Goal: Information Seeking & Learning: Learn about a topic

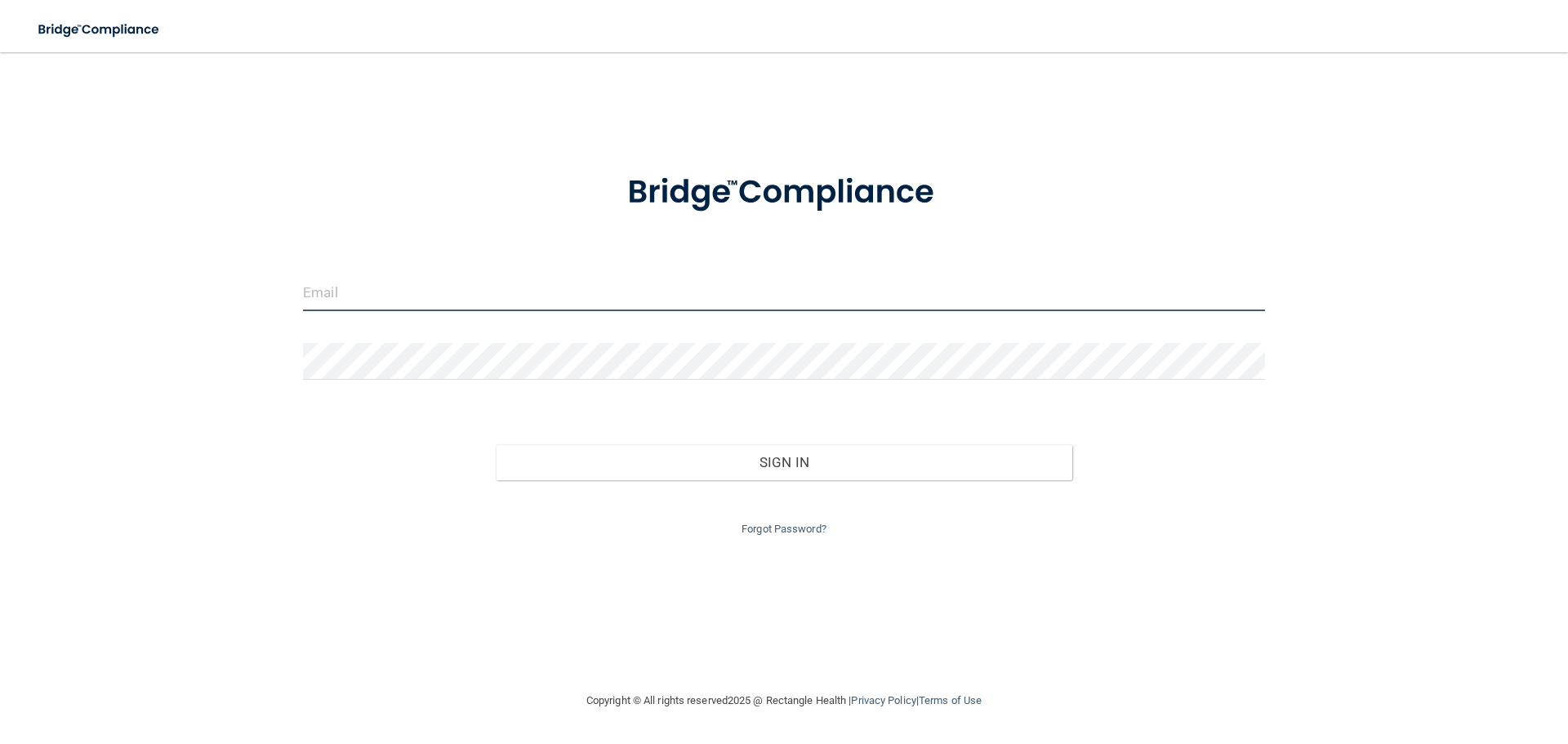
type input "[EMAIL_ADDRESS][DOMAIN_NAME]"
drag, startPoint x: 611, startPoint y: 287, endPoint x: 198, endPoint y: 291, distance: 413.0
click at [198, 291] on div "[EMAIL_ADDRESS][DOMAIN_NAME] Invalid email/password. You don't have permission …" at bounding box center [784, 371] width 1502 height 606
type input "[EMAIL_ADDRESS][DOMAIN_NAME]"
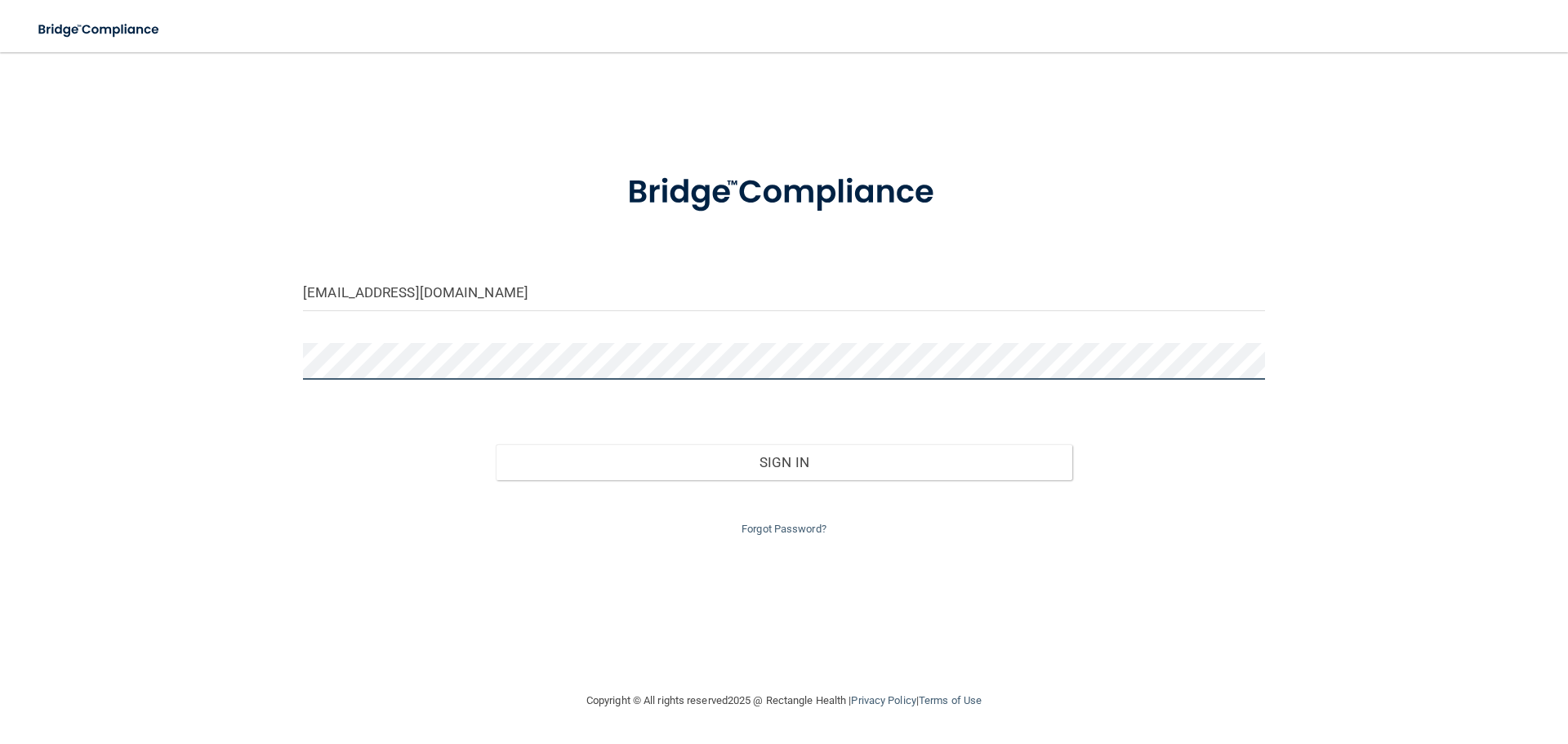
click at [202, 359] on div "[EMAIL_ADDRESS][DOMAIN_NAME] Invalid email/password. You don't have permission …" at bounding box center [784, 371] width 1502 height 606
click at [495, 444] on button "Sign In" at bounding box center [784, 461] width 578 height 36
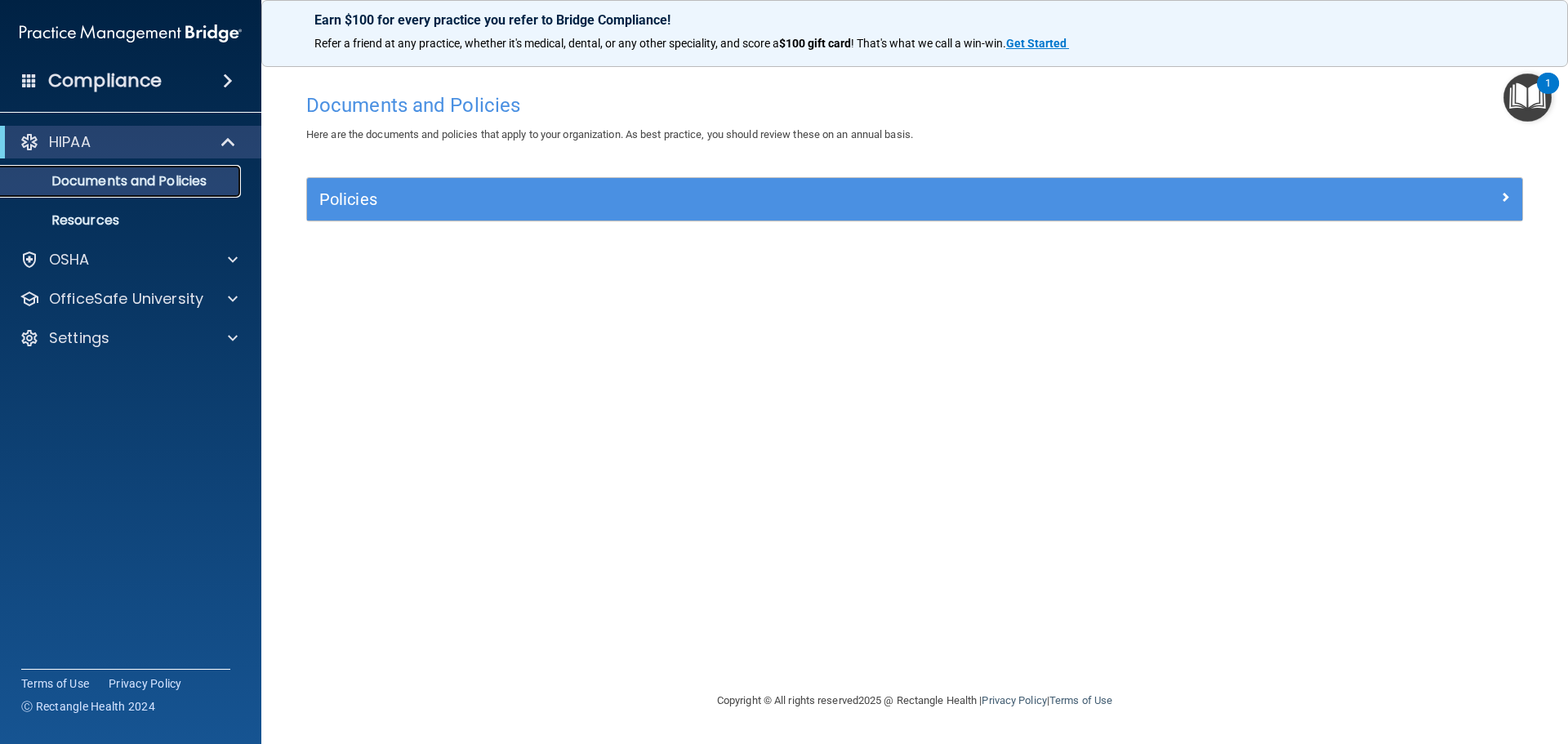
click at [187, 187] on p "Documents and Policies" at bounding box center [121, 181] width 223 height 16
click at [225, 260] on div at bounding box center [230, 259] width 41 height 20
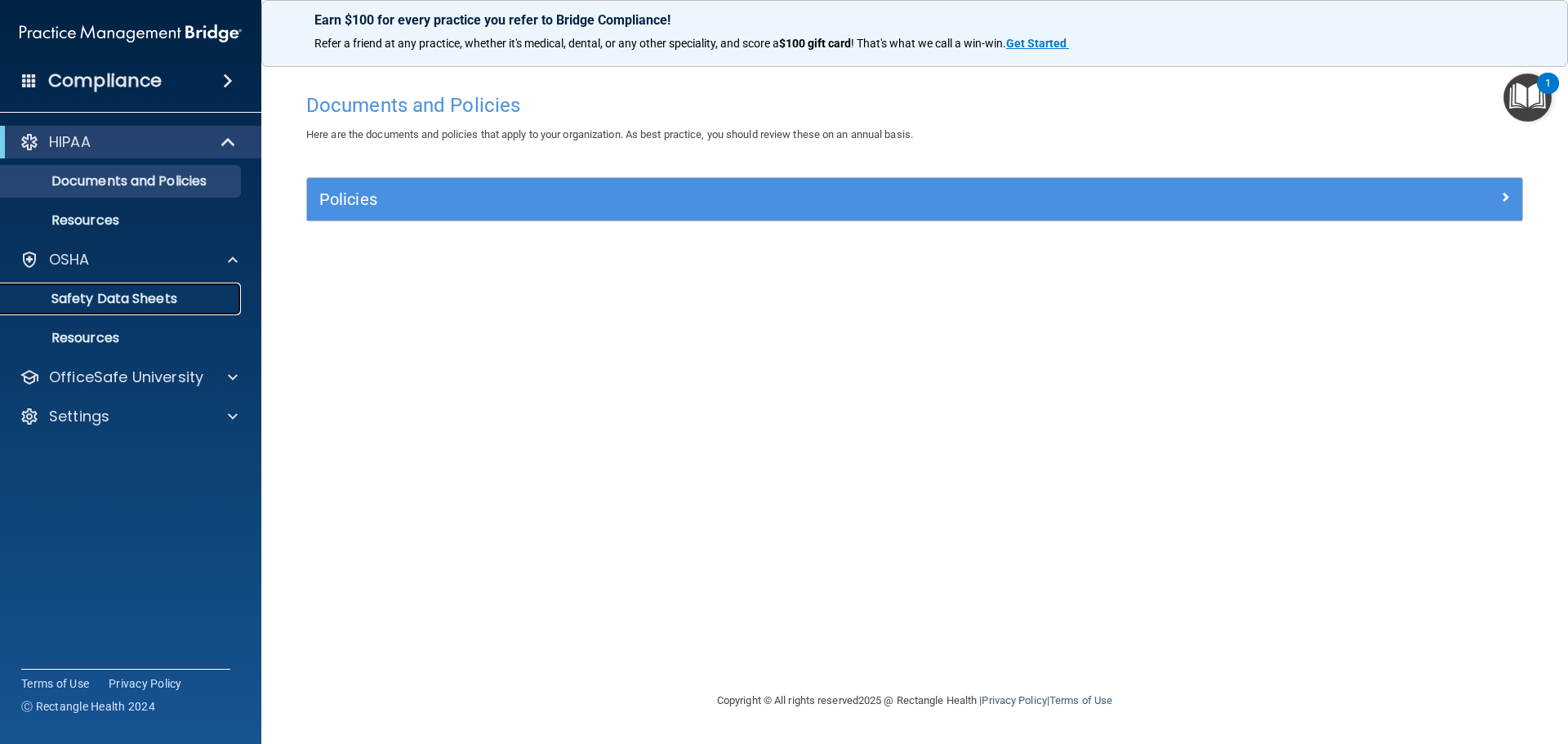
click at [164, 303] on p "Safety Data Sheets" at bounding box center [121, 298] width 223 height 16
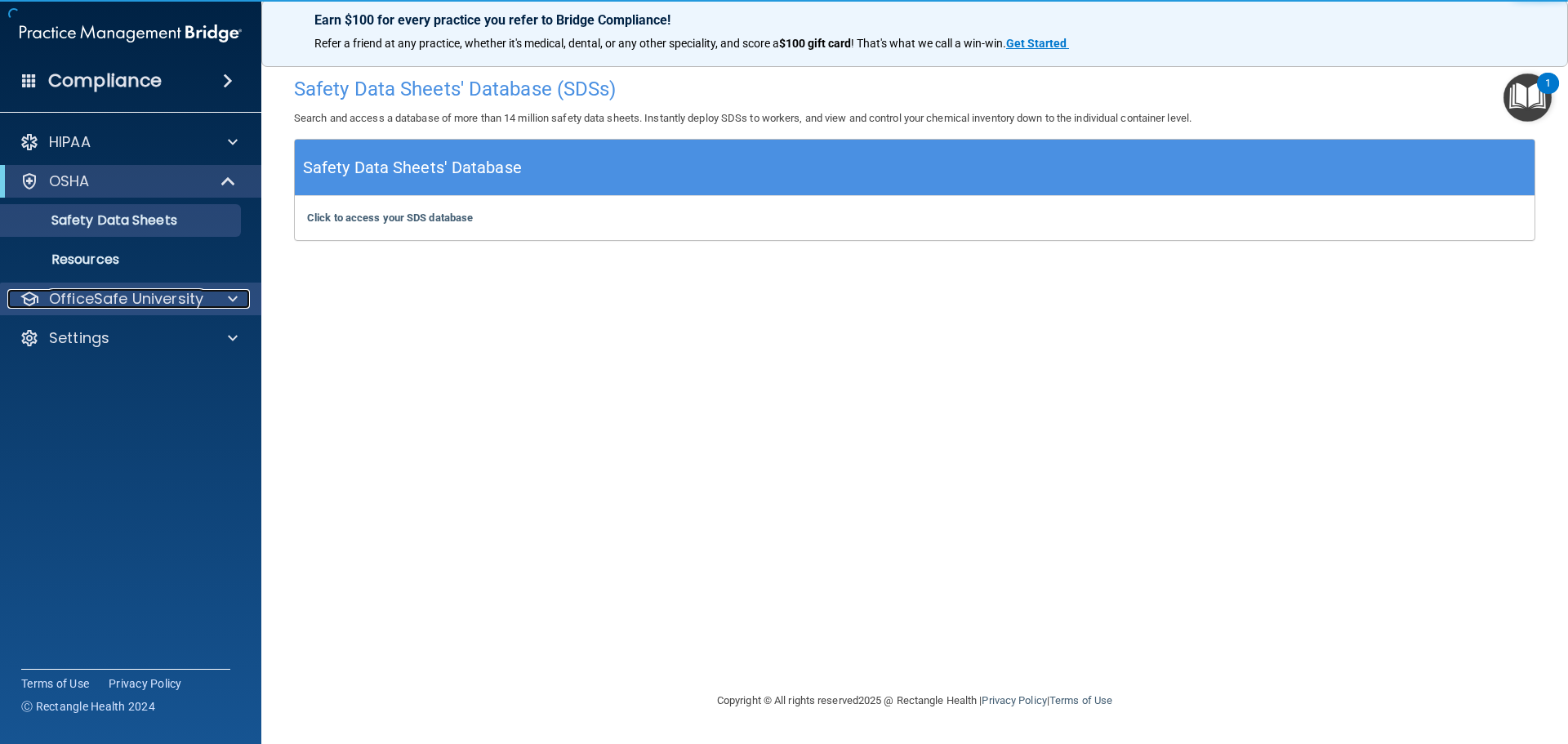
click at [212, 297] on div at bounding box center [230, 298] width 41 height 20
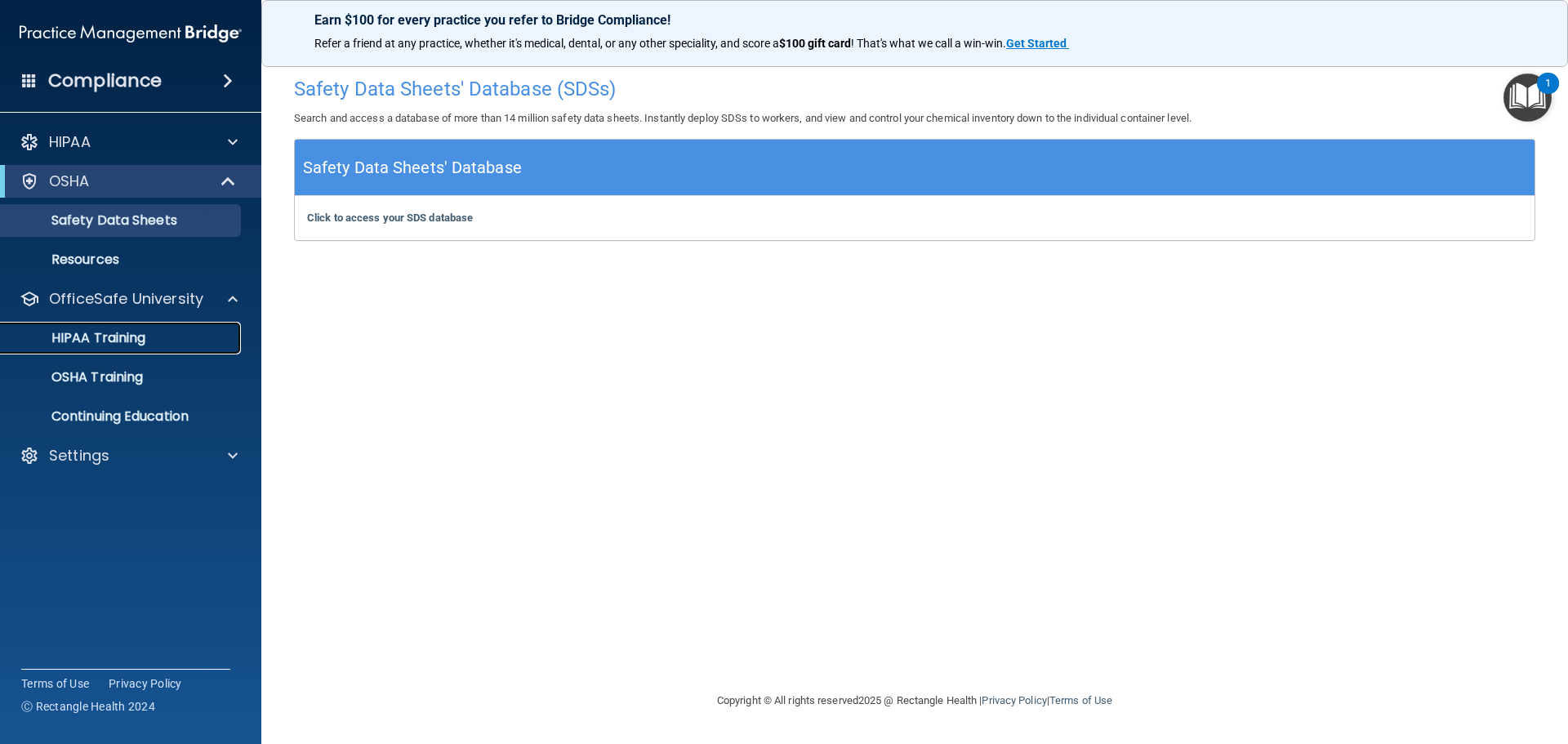
click at [134, 336] on p "HIPAA Training" at bounding box center [77, 337] width 134 height 16
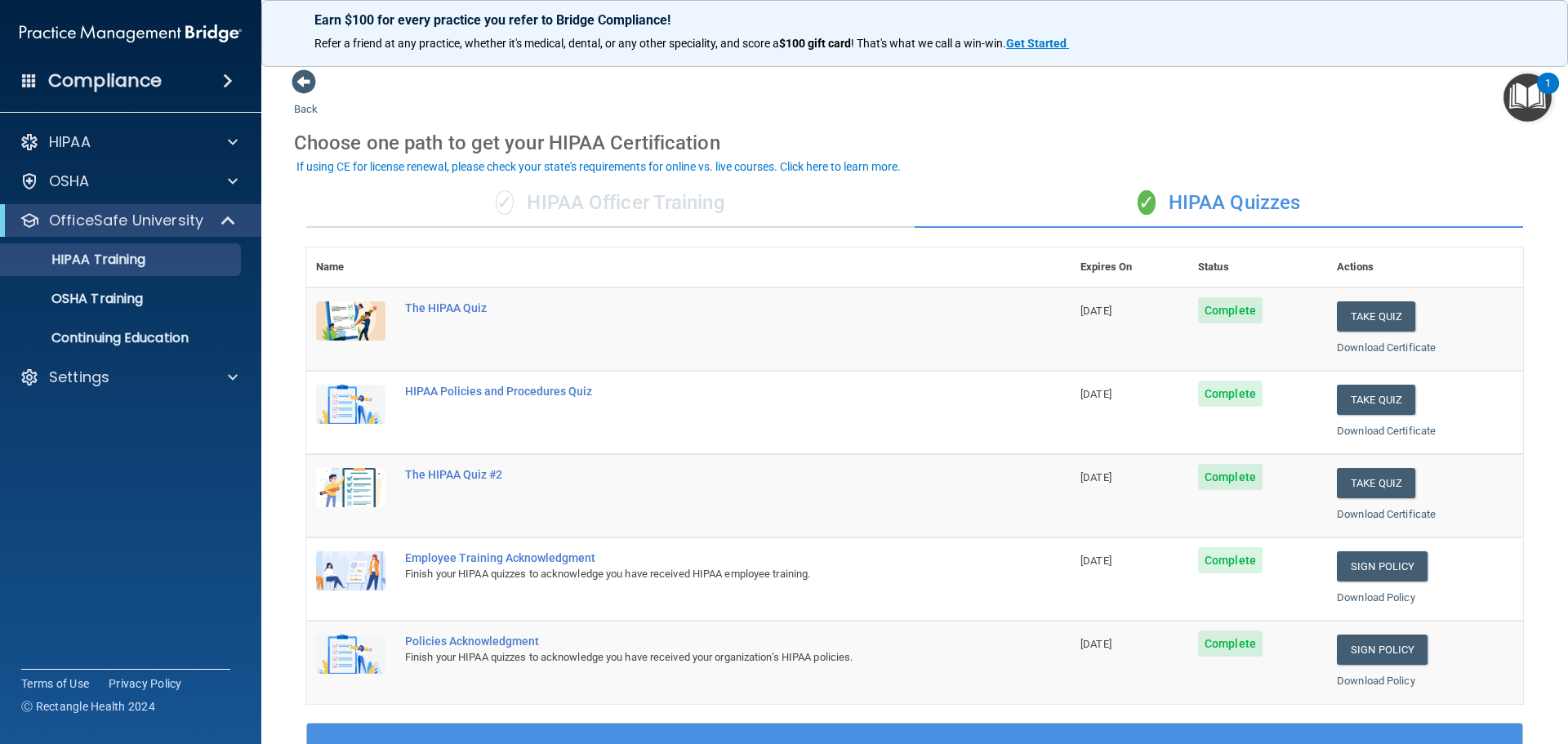
click at [671, 208] on div "✓ HIPAA Officer Training" at bounding box center [610, 203] width 608 height 49
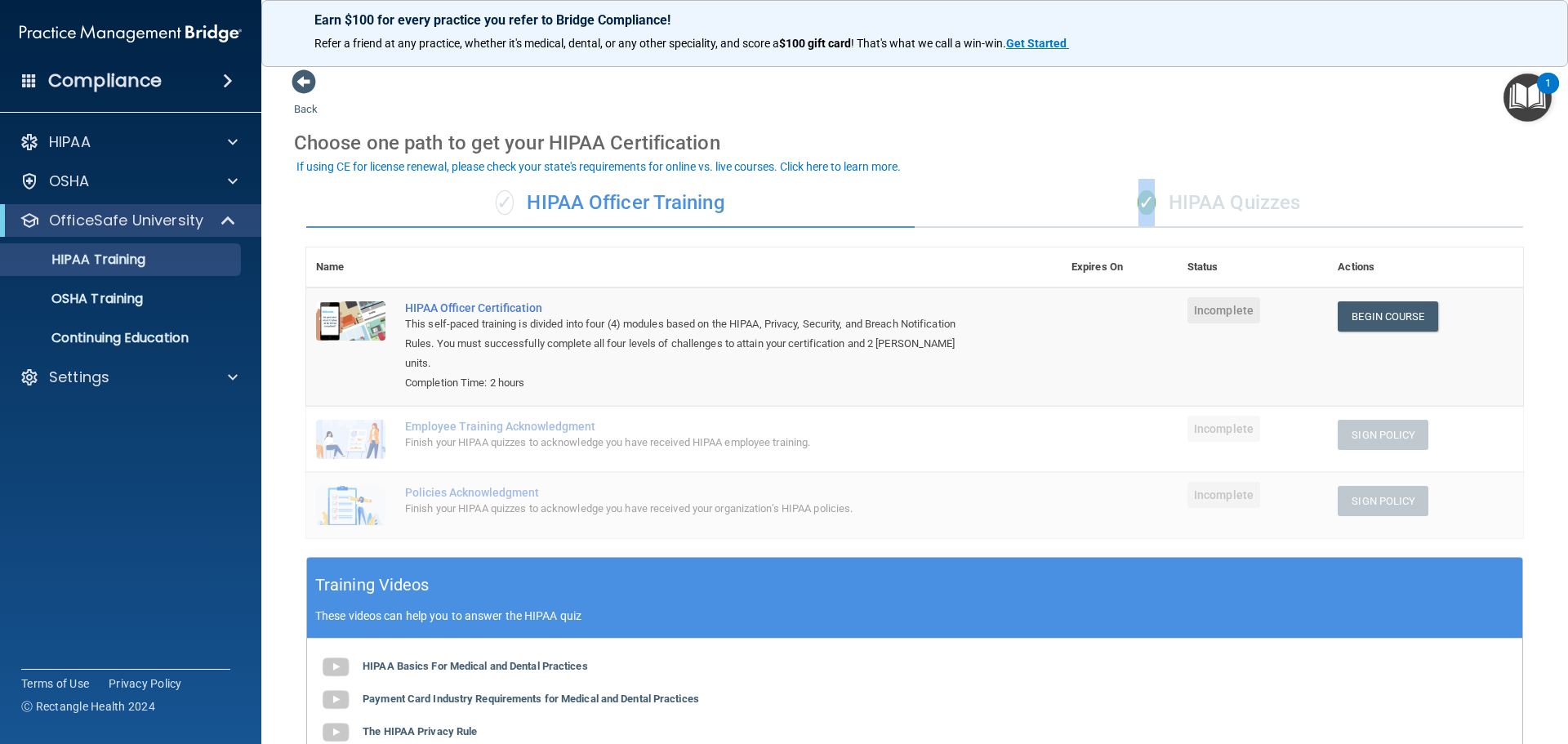
click at [1137, 206] on span "✓" at bounding box center [1146, 202] width 18 height 24
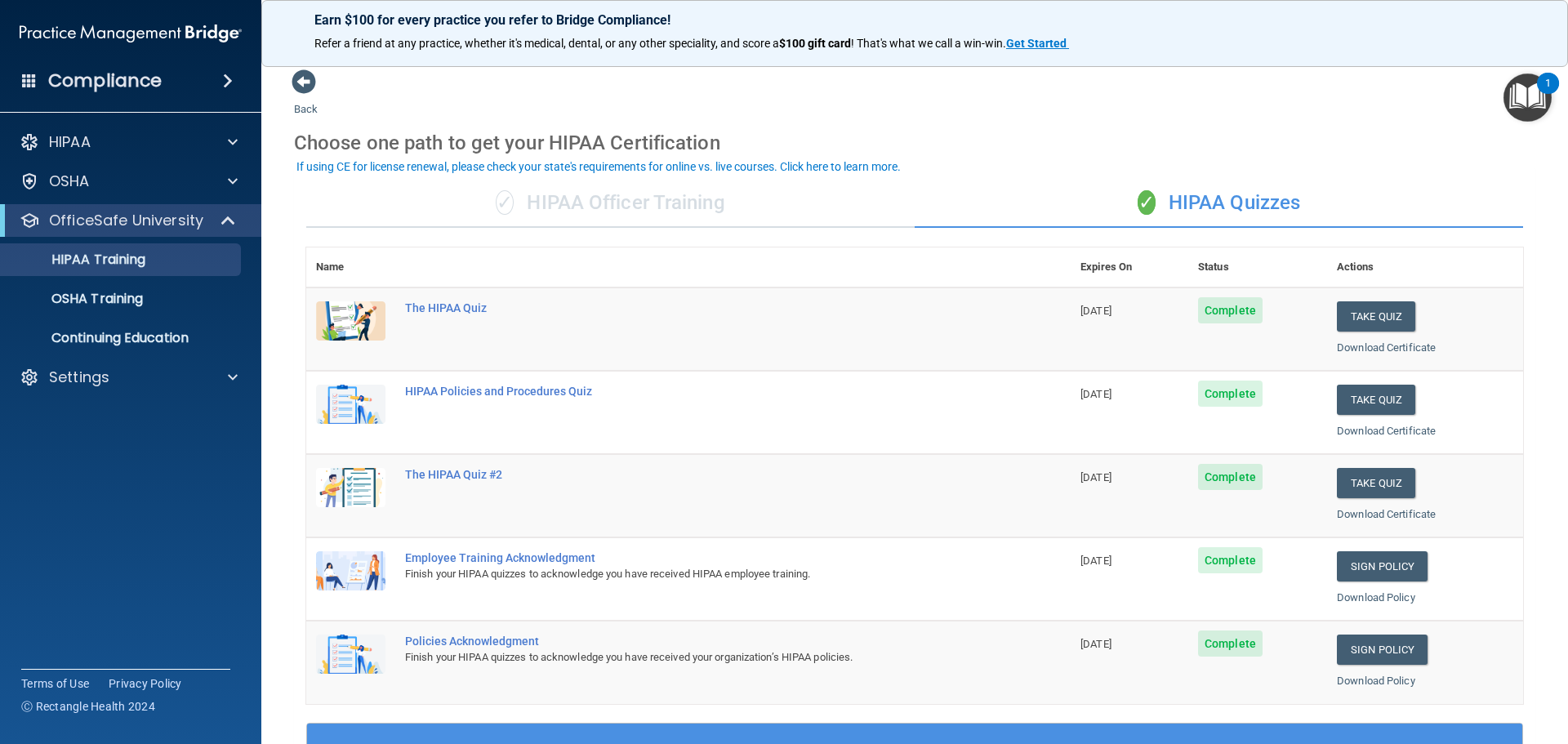
click at [232, 80] on span at bounding box center [227, 81] width 10 height 20
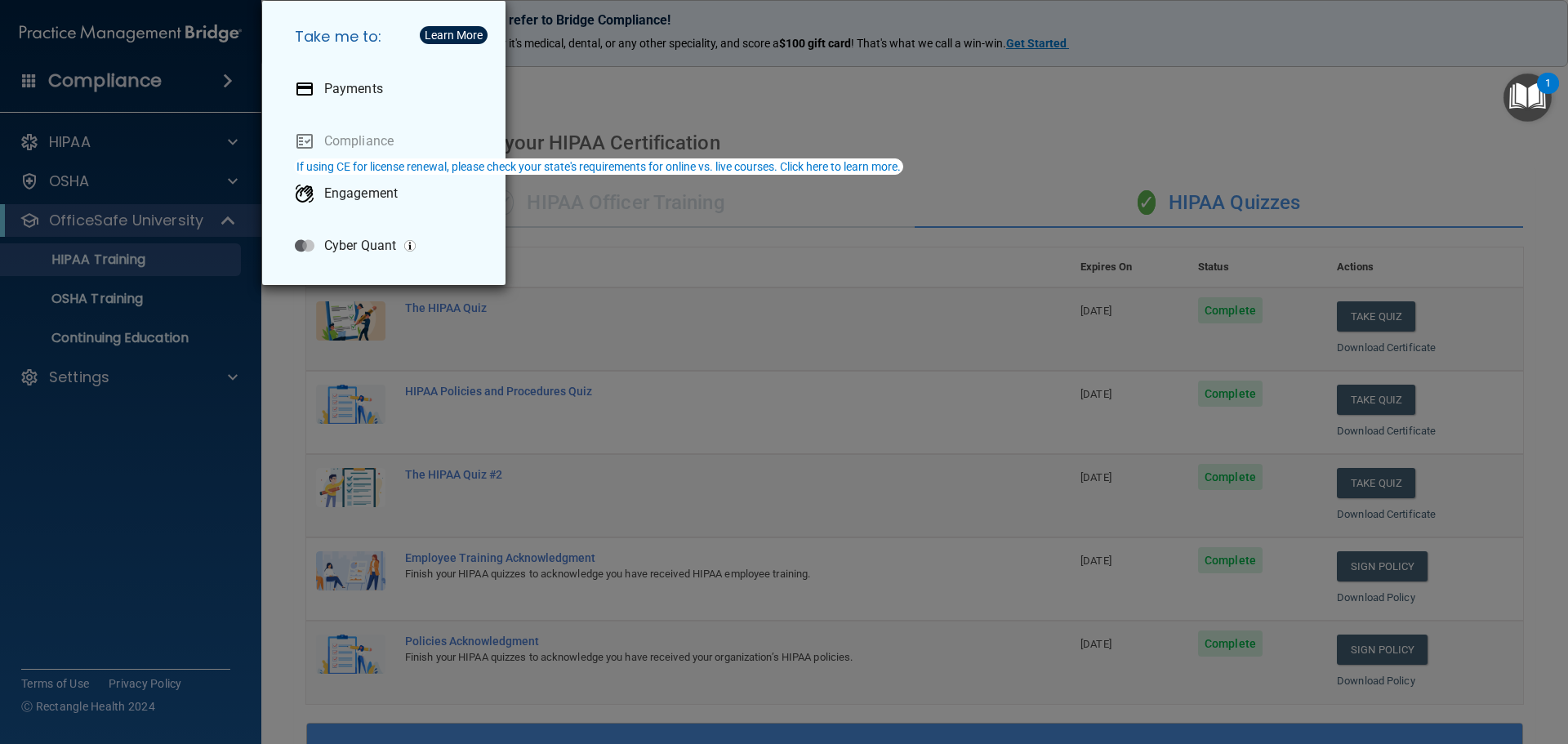
click at [559, 121] on div "Take me to: Payments Compliance Engagement Cyber Quant" at bounding box center [784, 372] width 1568 height 744
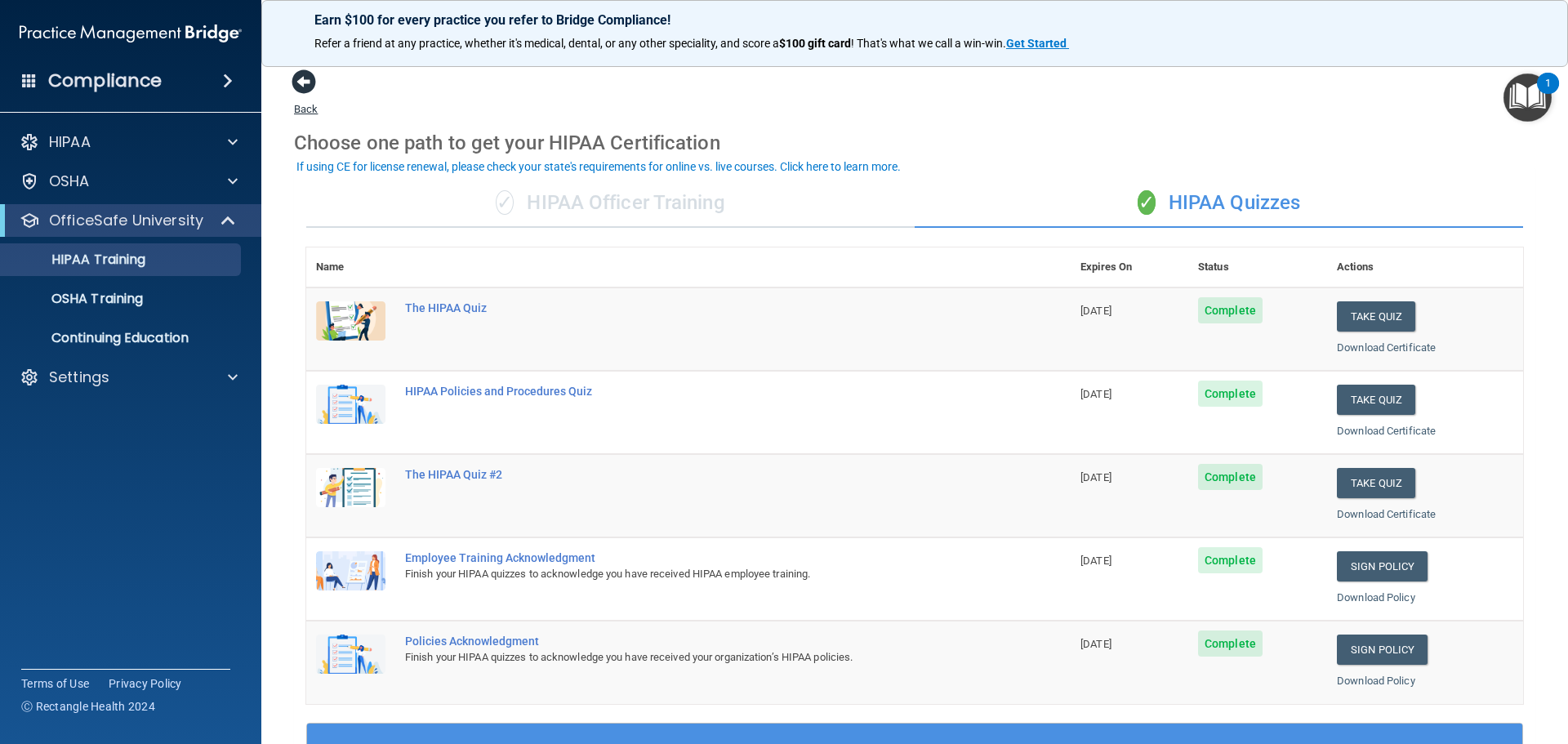
click at [310, 86] on span at bounding box center [304, 82] width 24 height 24
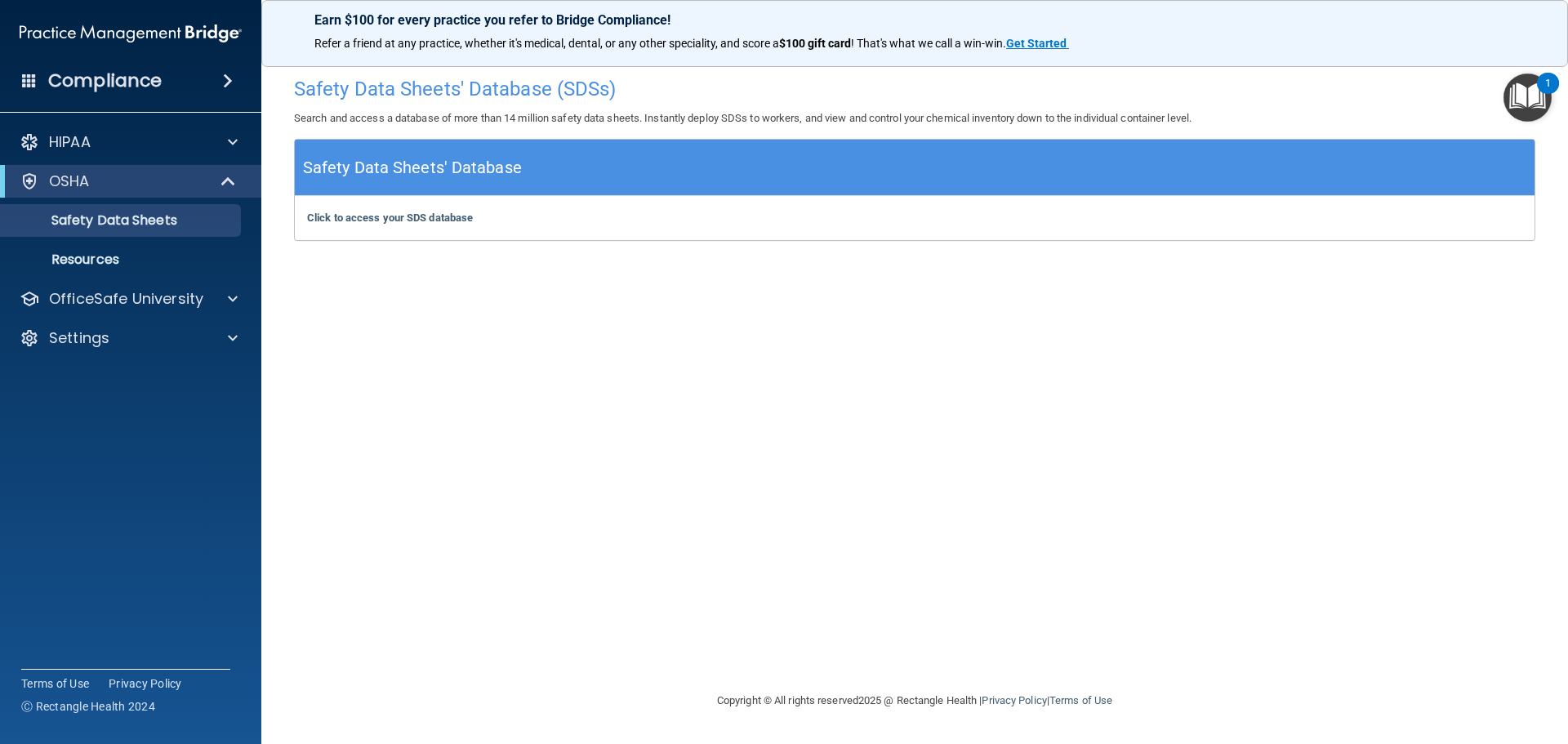
click at [224, 93] on div "Compliance" at bounding box center [130, 80] width 261 height 36
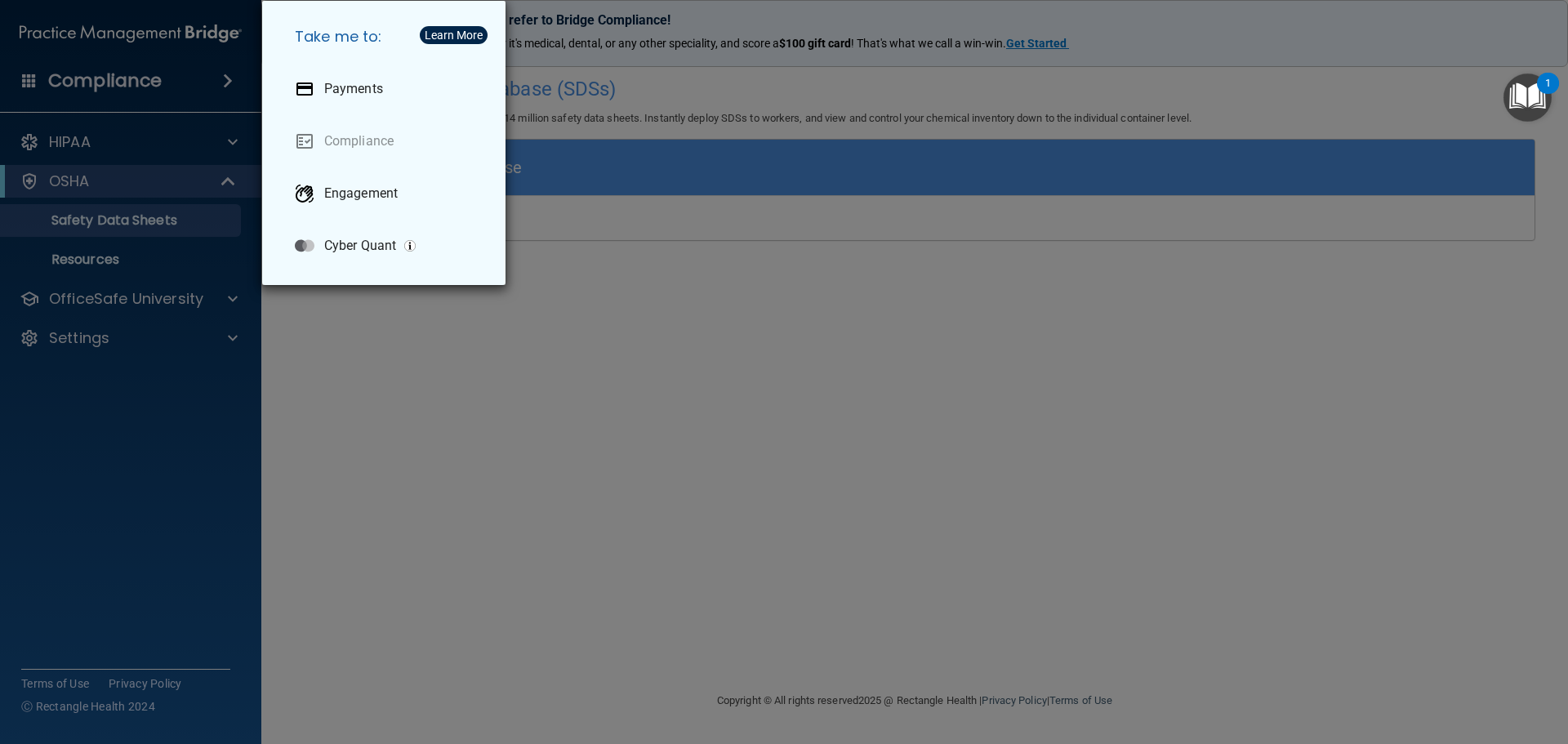
click at [188, 257] on div "Take me to: Payments Compliance Engagement Cyber Quant" at bounding box center [784, 372] width 1568 height 744
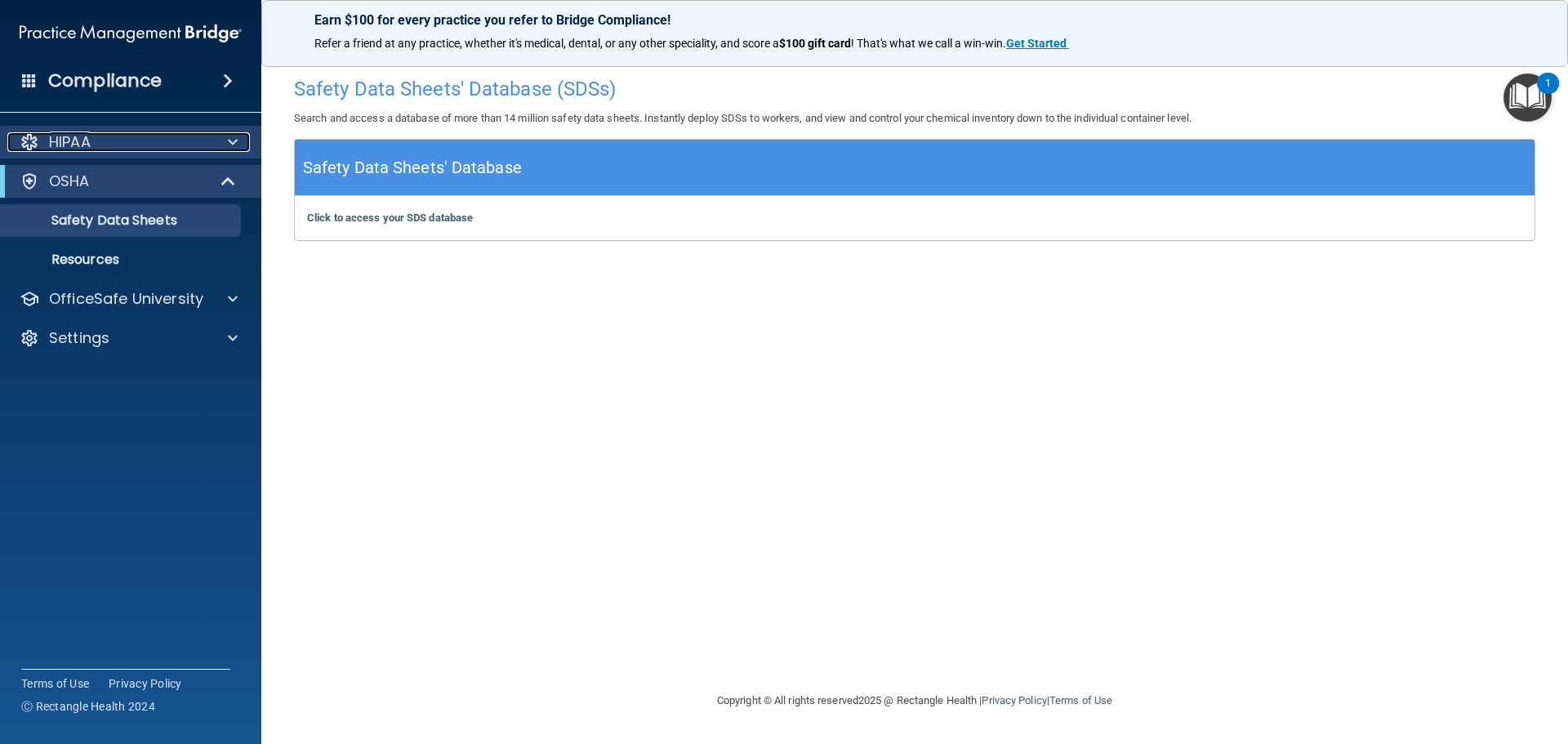
click at [229, 143] on span at bounding box center [232, 142] width 10 height 20
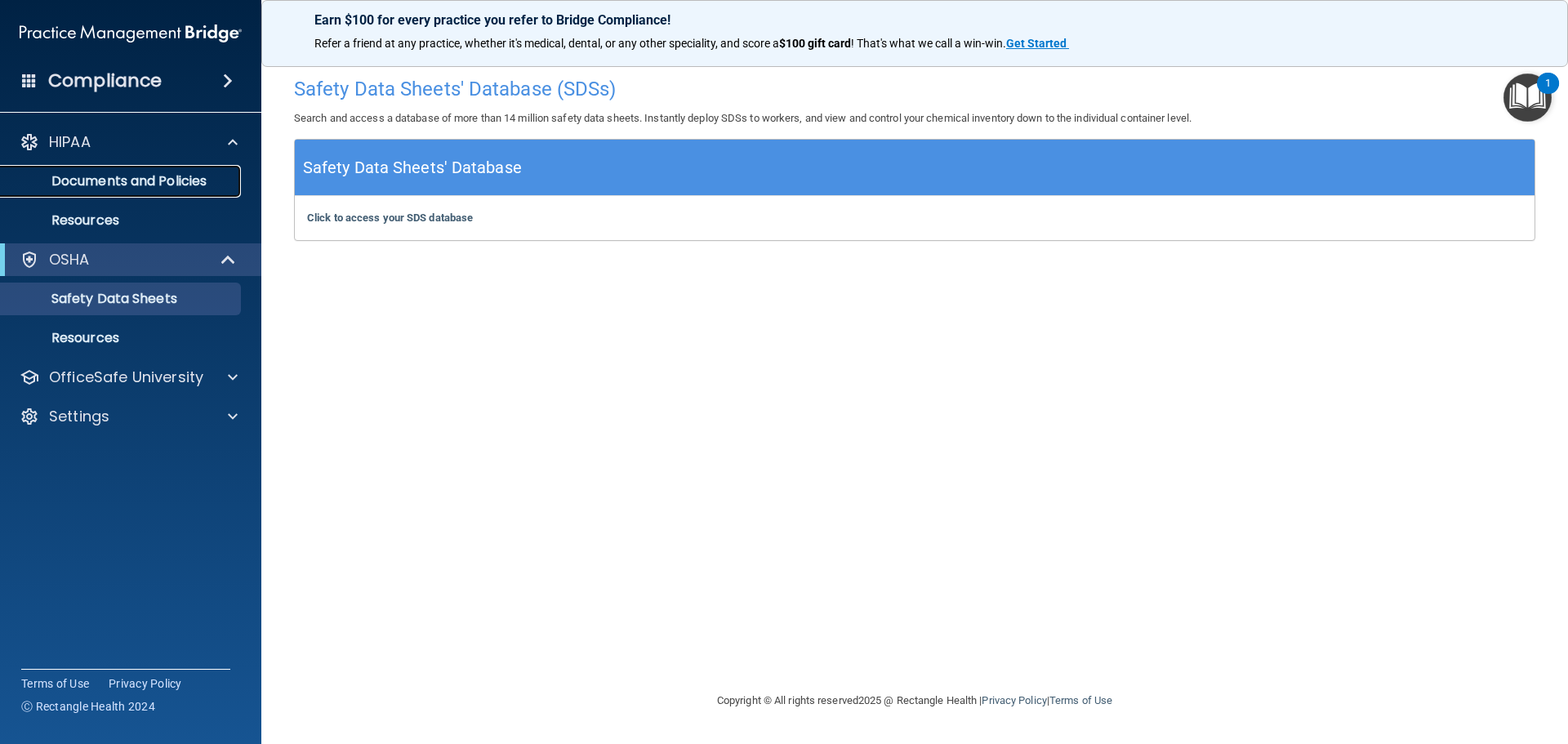
click at [193, 185] on p "Documents and Policies" at bounding box center [121, 181] width 223 height 16
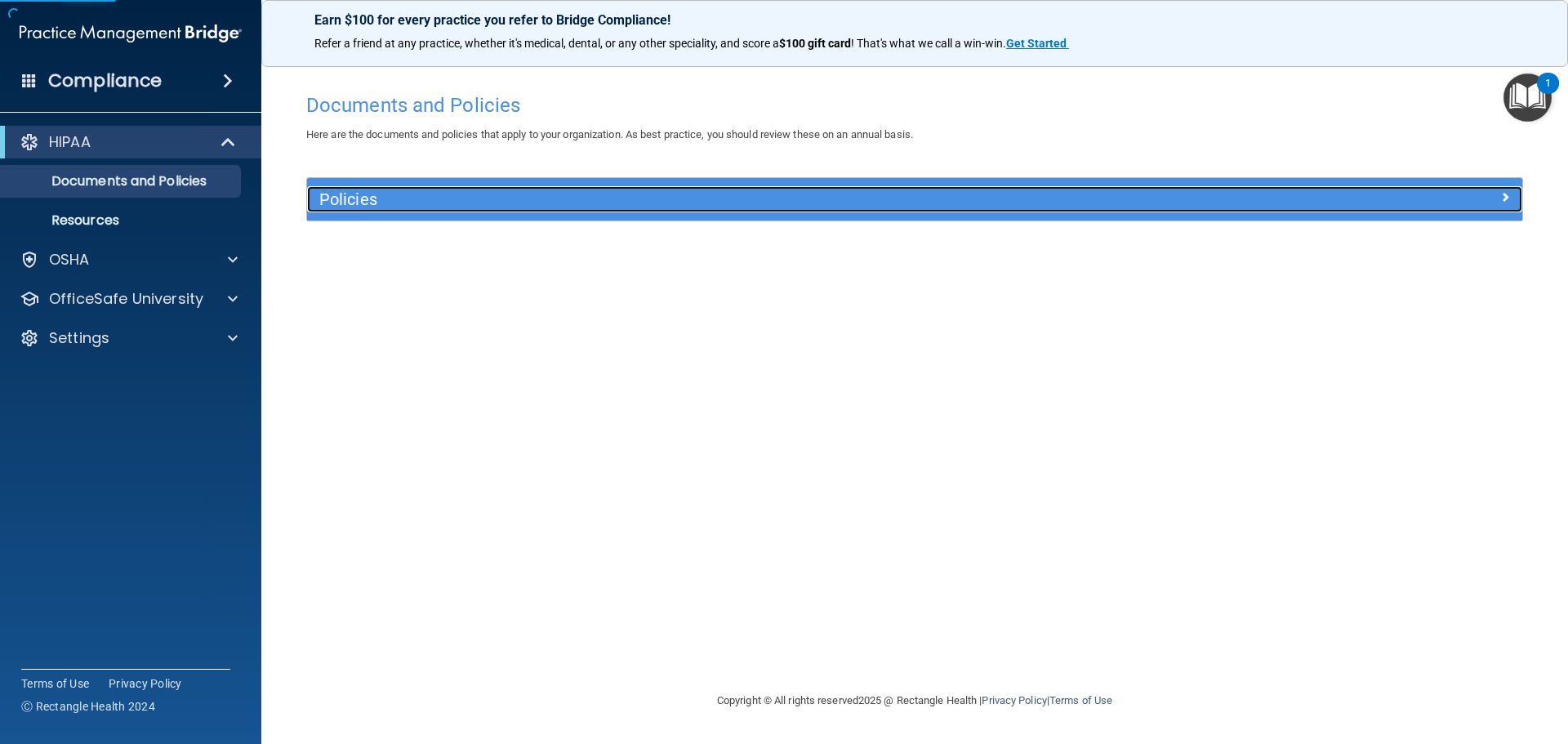
click at [342, 195] on h5 "Policies" at bounding box center [762, 199] width 886 height 18
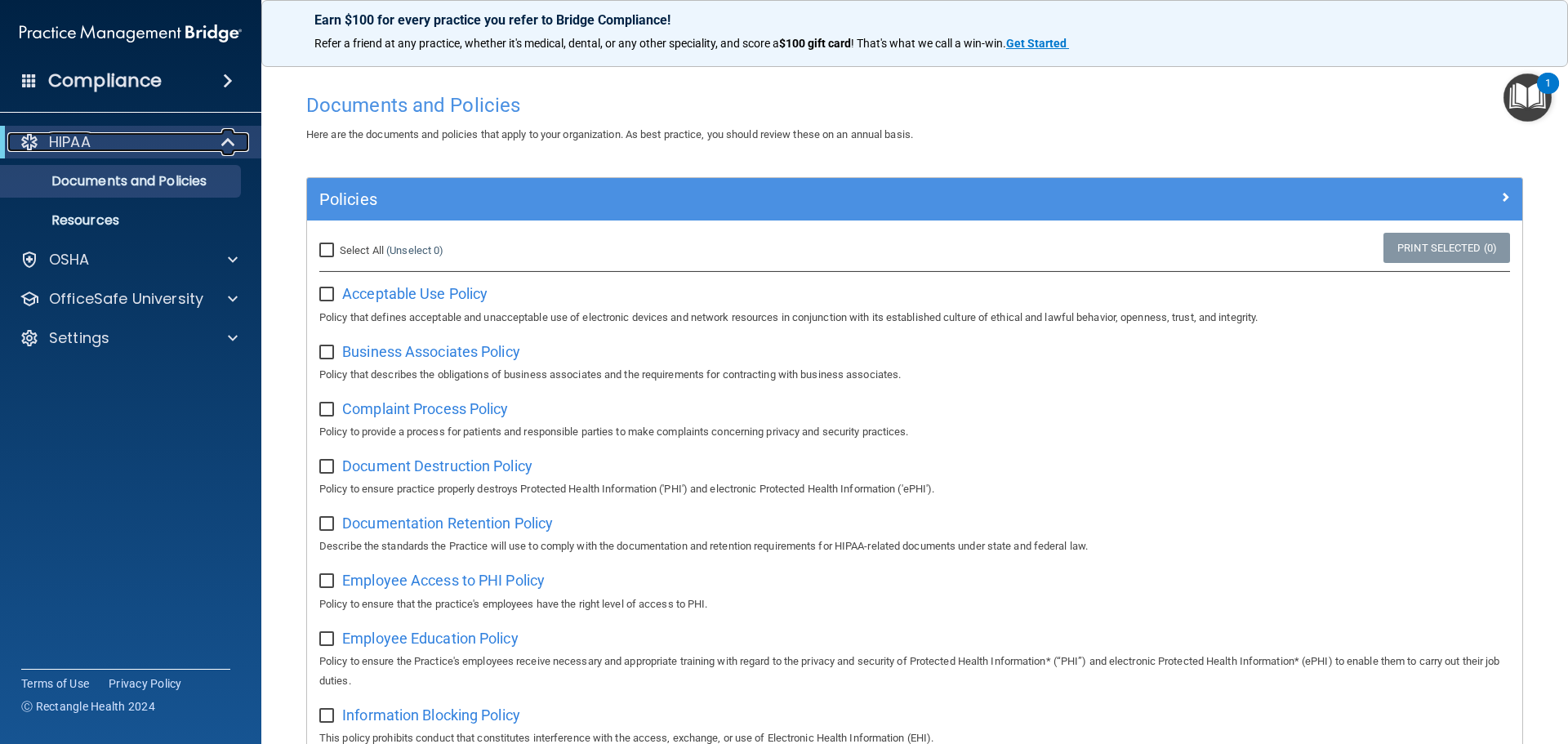
click at [223, 143] on span at bounding box center [230, 142] width 14 height 20
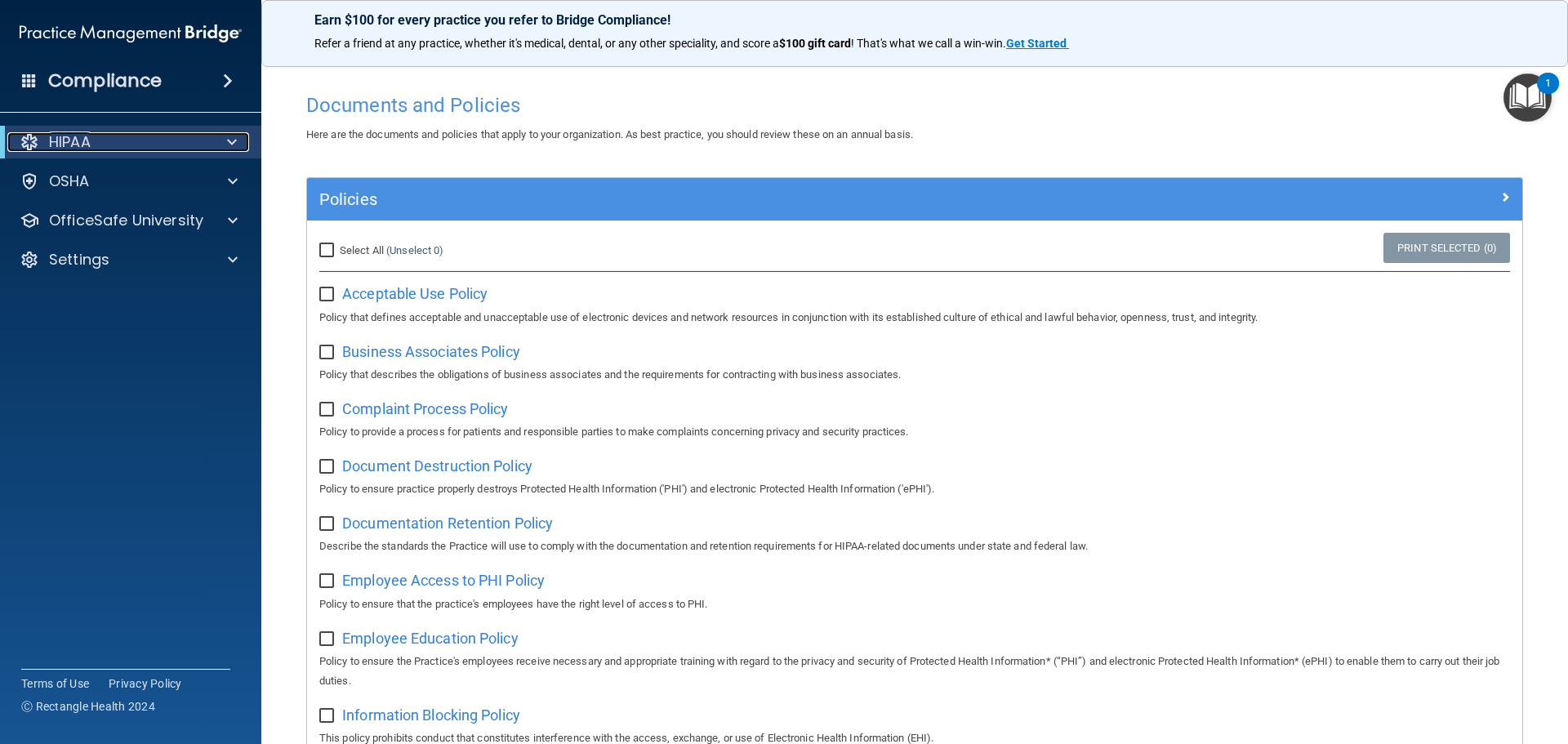
click at [223, 146] on div at bounding box center [229, 142] width 40 height 20
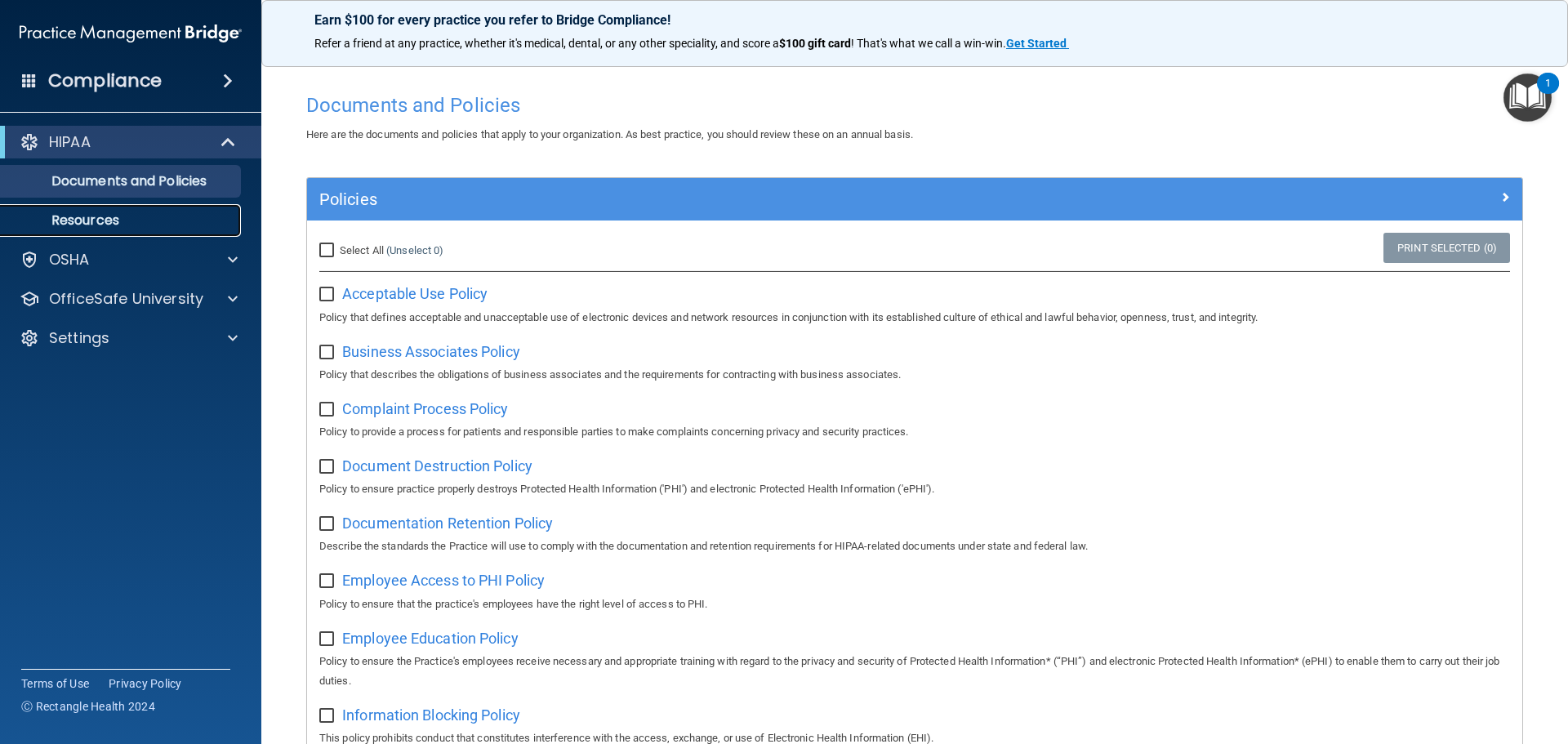
click at [93, 225] on p "Resources" at bounding box center [121, 220] width 223 height 16
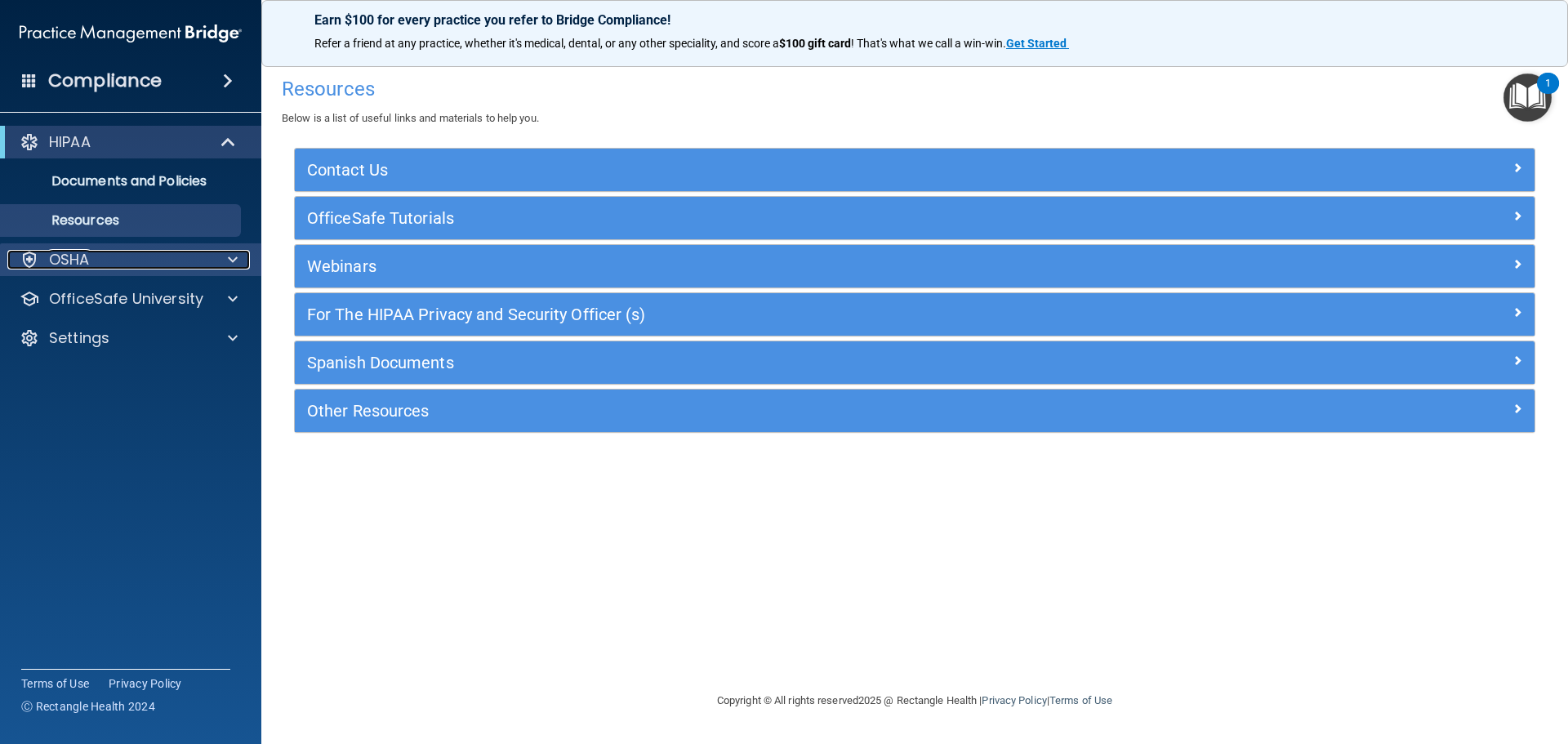
click at [224, 258] on div at bounding box center [230, 259] width 41 height 20
click at [230, 258] on span at bounding box center [232, 259] width 10 height 20
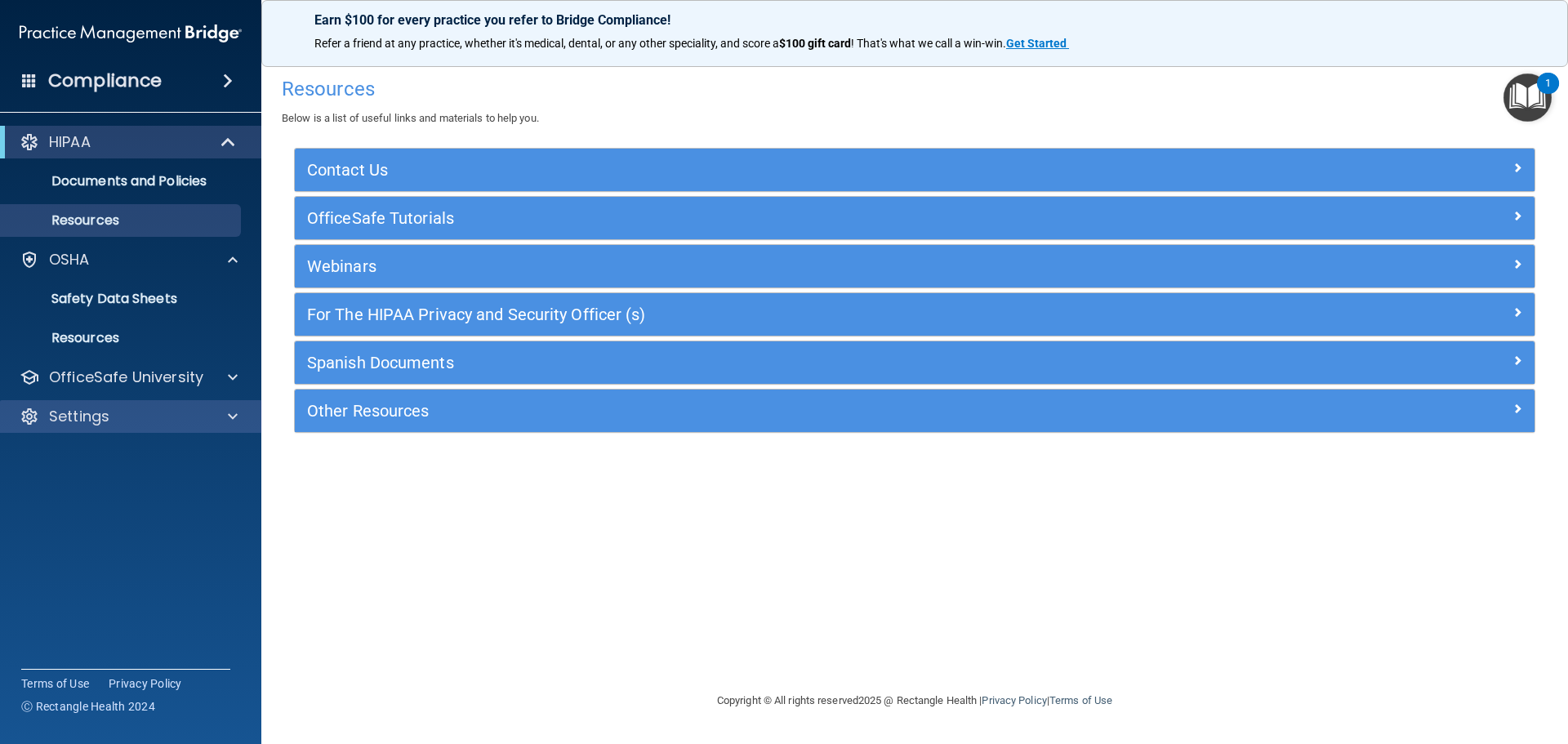
click at [219, 404] on div "Settings" at bounding box center [131, 416] width 262 height 33
click at [225, 372] on div at bounding box center [230, 377] width 41 height 20
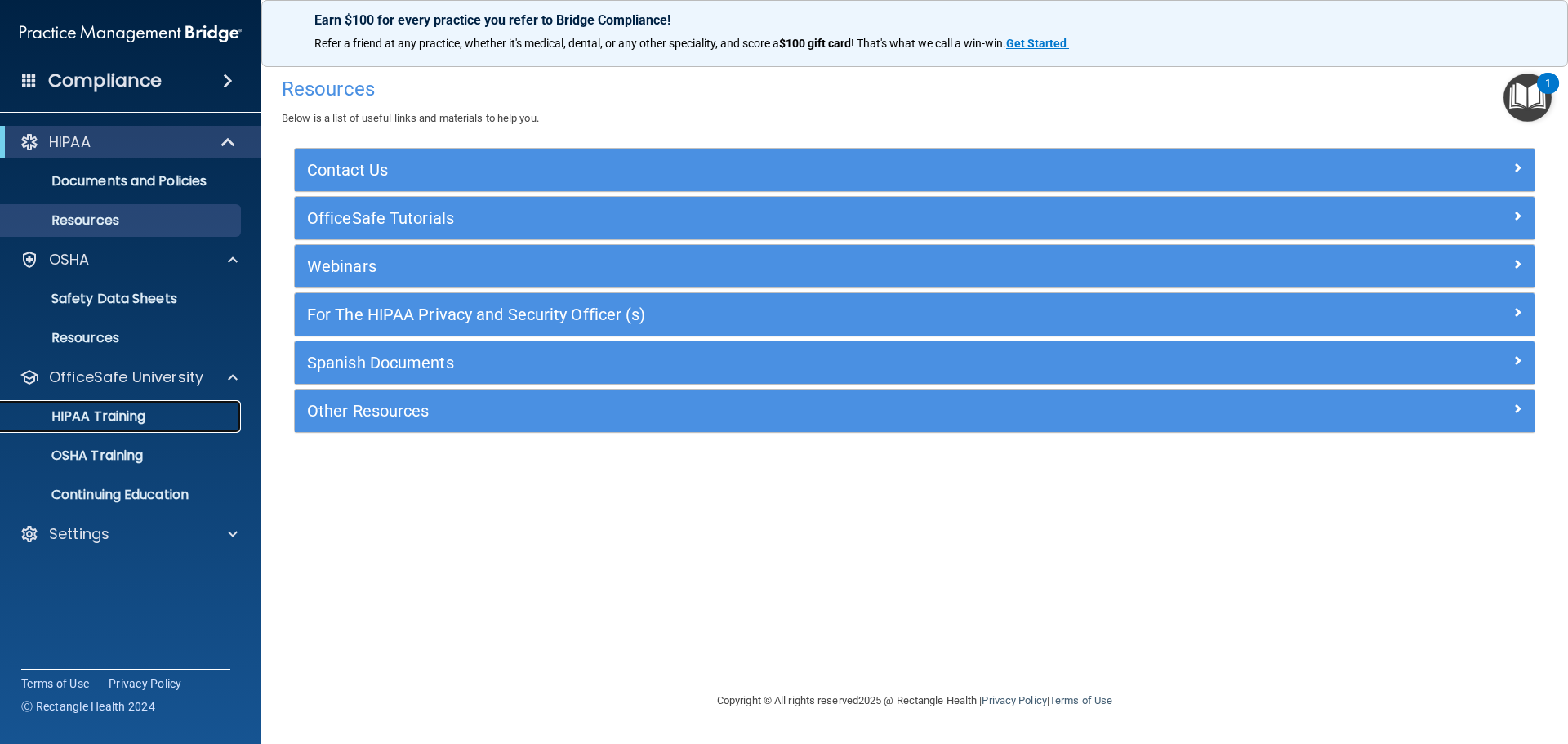
click at [152, 424] on div "HIPAA Training" at bounding box center [121, 416] width 223 height 16
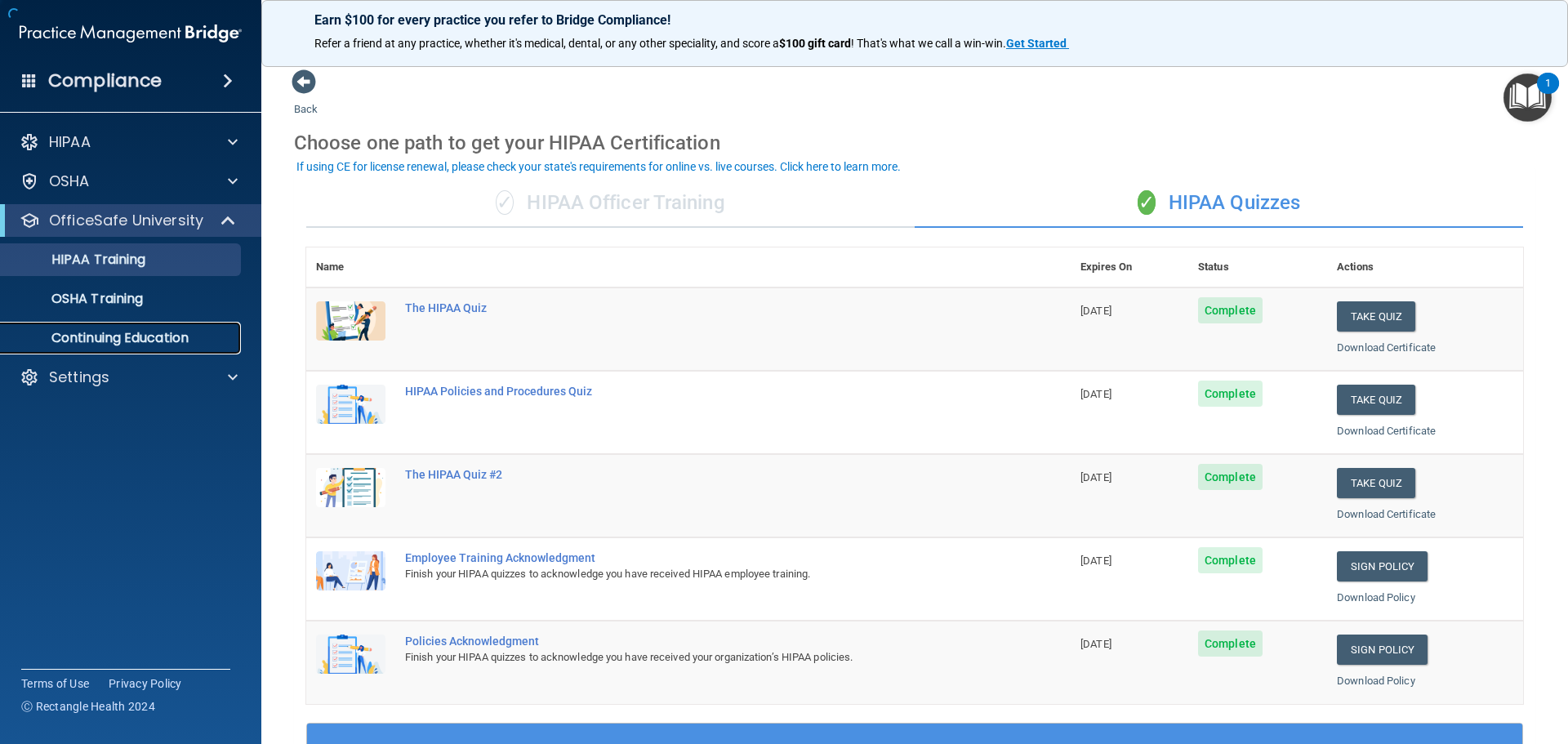
click at [157, 344] on p "Continuing Education" at bounding box center [121, 337] width 223 height 16
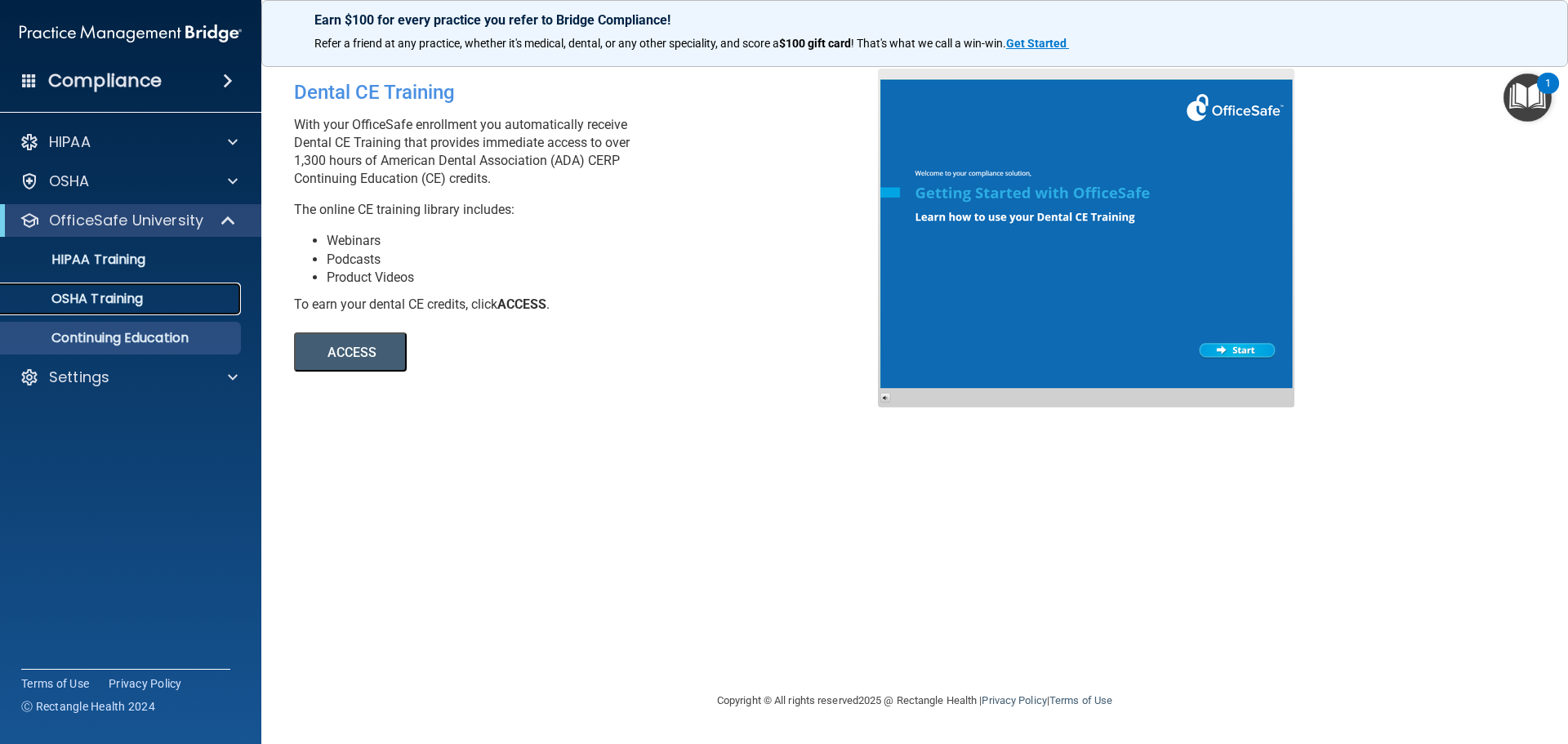
click at [172, 307] on link "OSHA Training" at bounding box center [112, 299] width 258 height 33
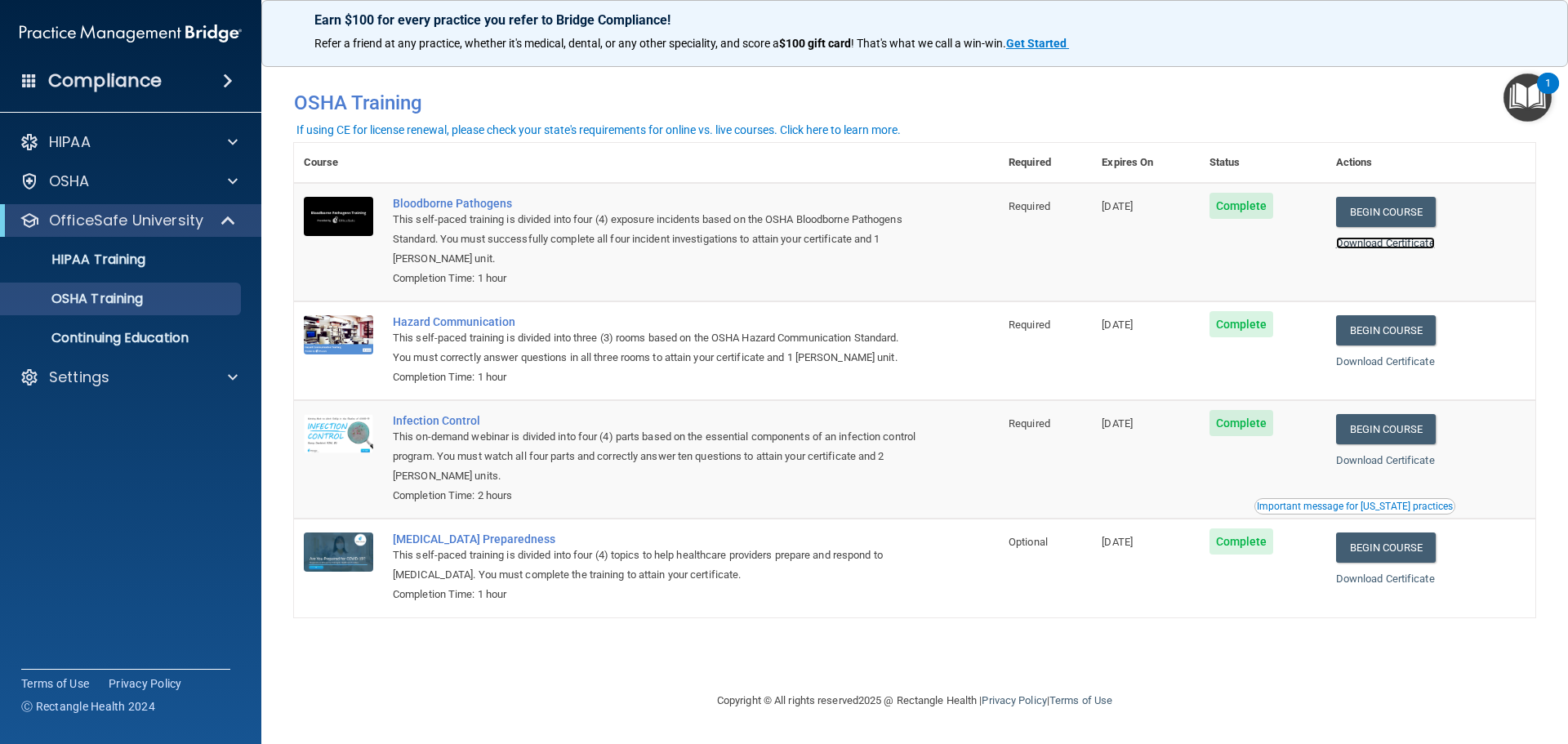
click at [1401, 247] on link "Download Certificate" at bounding box center [1385, 243] width 99 height 12
click at [1391, 362] on link "Download Certificate" at bounding box center [1385, 362] width 99 height 12
click at [1383, 466] on link "Download Certificate" at bounding box center [1385, 460] width 99 height 12
click at [1376, 582] on link "Download Certificate" at bounding box center [1385, 578] width 99 height 12
click at [145, 270] on link "HIPAA Training" at bounding box center [112, 260] width 258 height 33
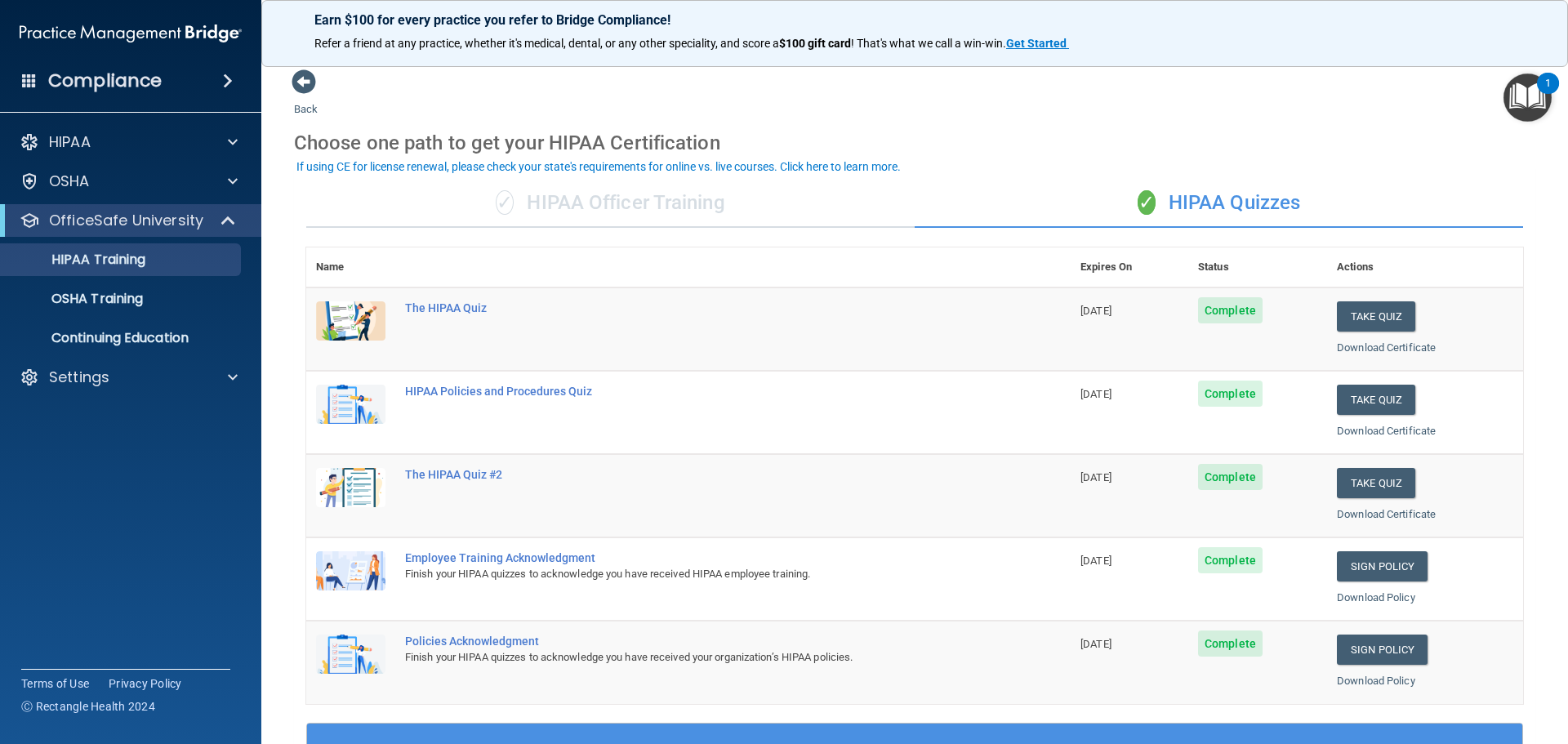
click at [730, 225] on div "✓ HIPAA Officer Training" at bounding box center [610, 203] width 608 height 49
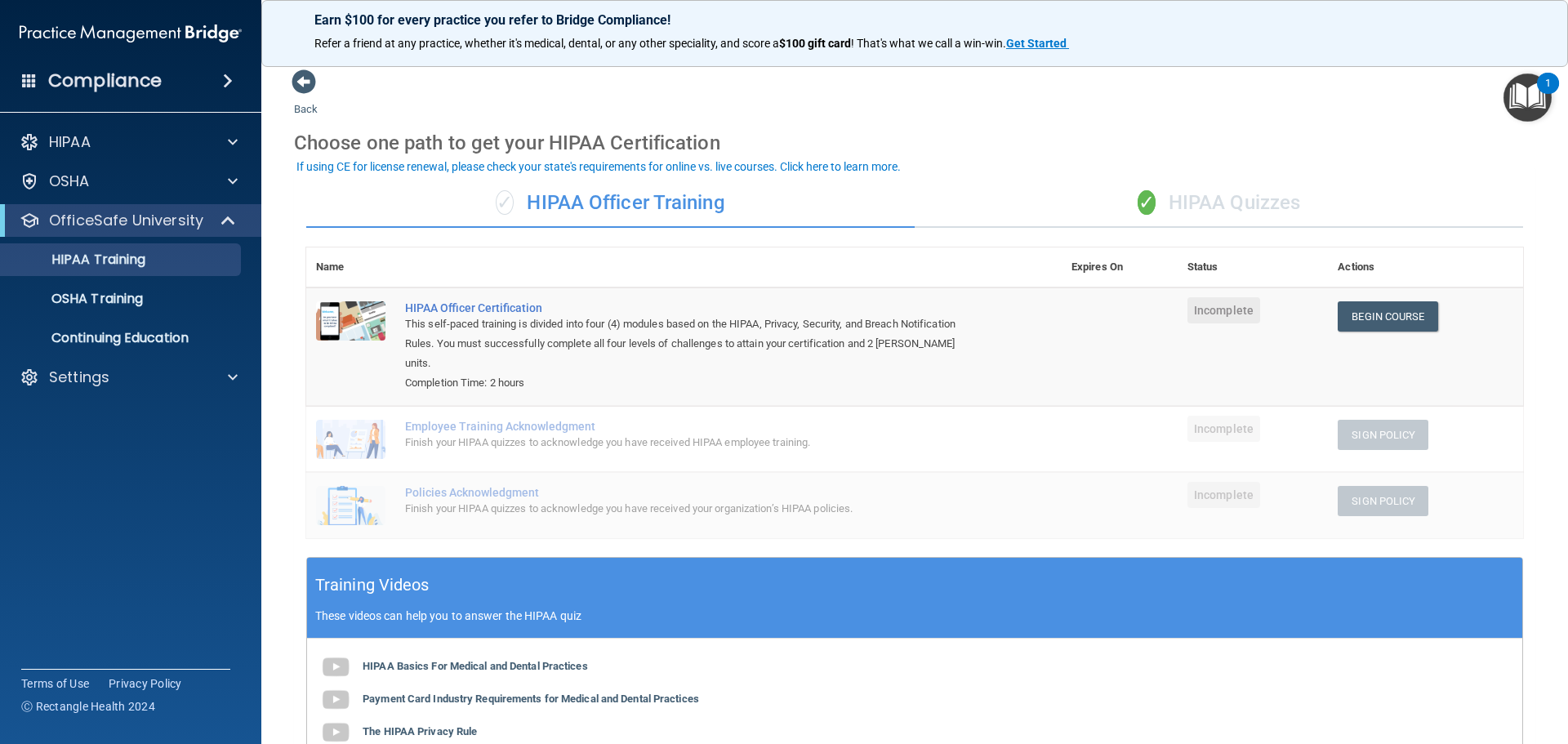
click at [1238, 207] on div "✓ HIPAA Quizzes" at bounding box center [1218, 203] width 608 height 49
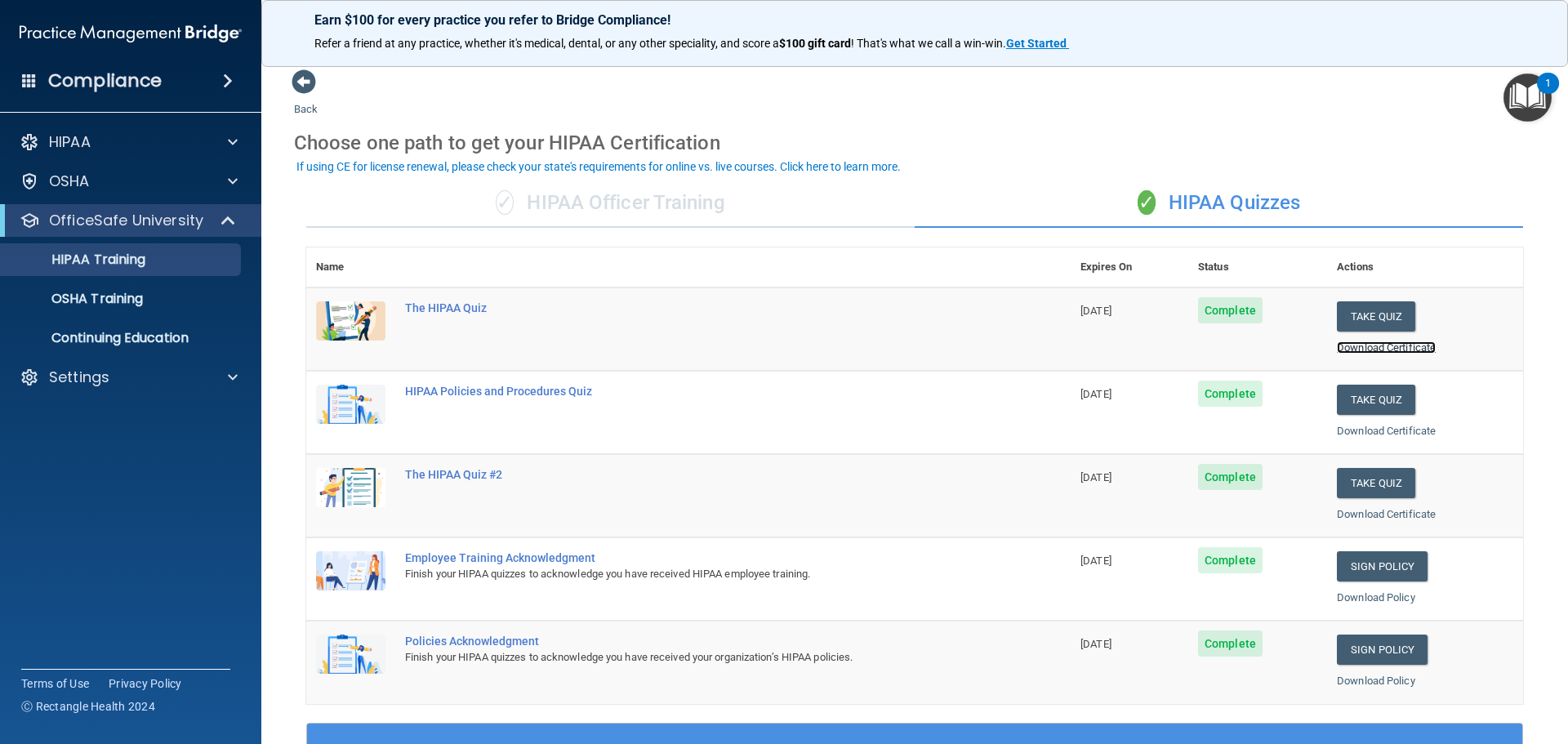
click at [1342, 349] on link "Download Certificate" at bounding box center [1386, 348] width 99 height 12
click at [1359, 434] on link "Download Certificate" at bounding box center [1386, 431] width 99 height 12
click at [1352, 512] on link "Download Certificate" at bounding box center [1386, 514] width 99 height 12
click at [1344, 597] on link "Download Policy" at bounding box center [1375, 597] width 78 height 12
click at [1387, 675] on link "Download Policy" at bounding box center [1375, 681] width 78 height 12
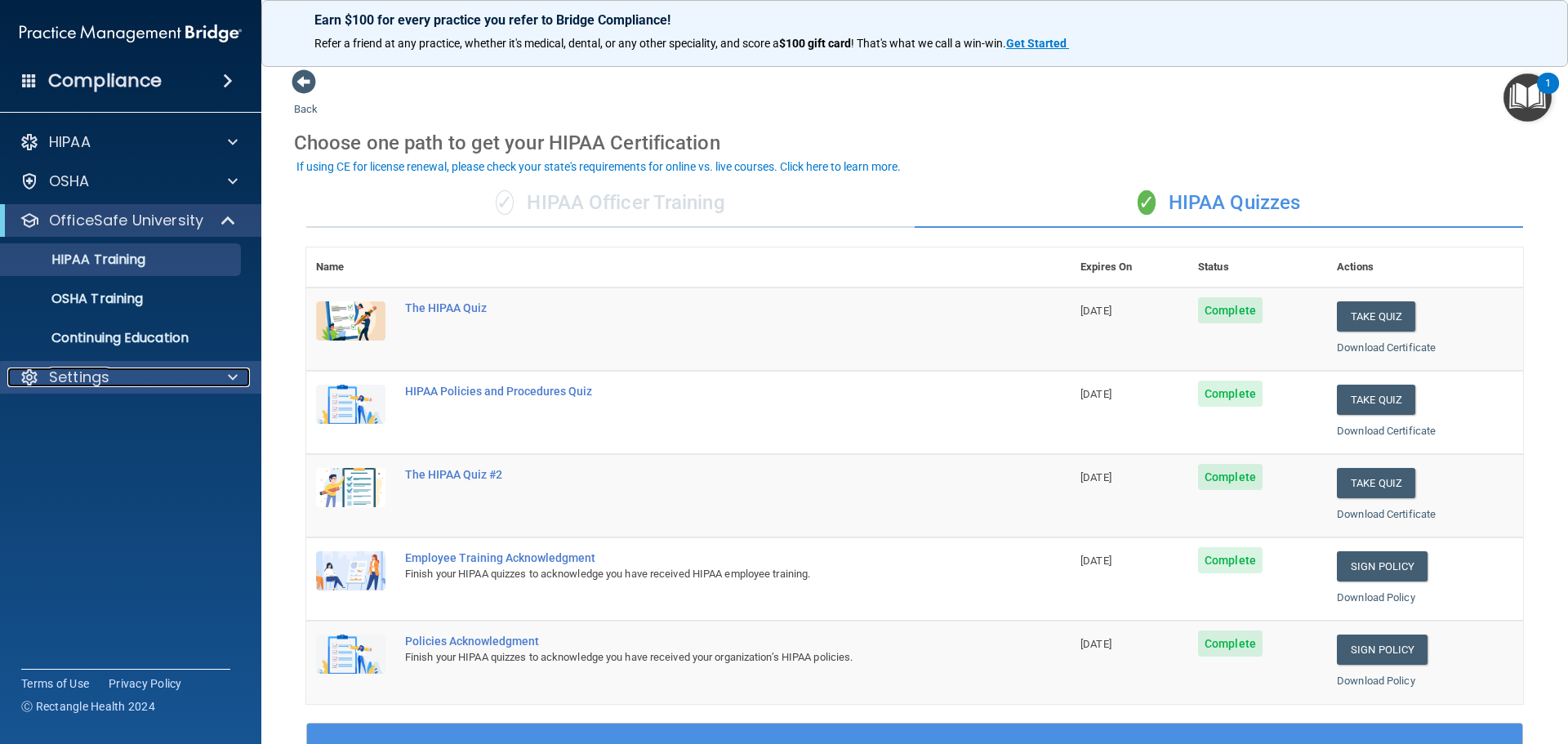
click at [198, 385] on div "Settings" at bounding box center [108, 377] width 202 height 20
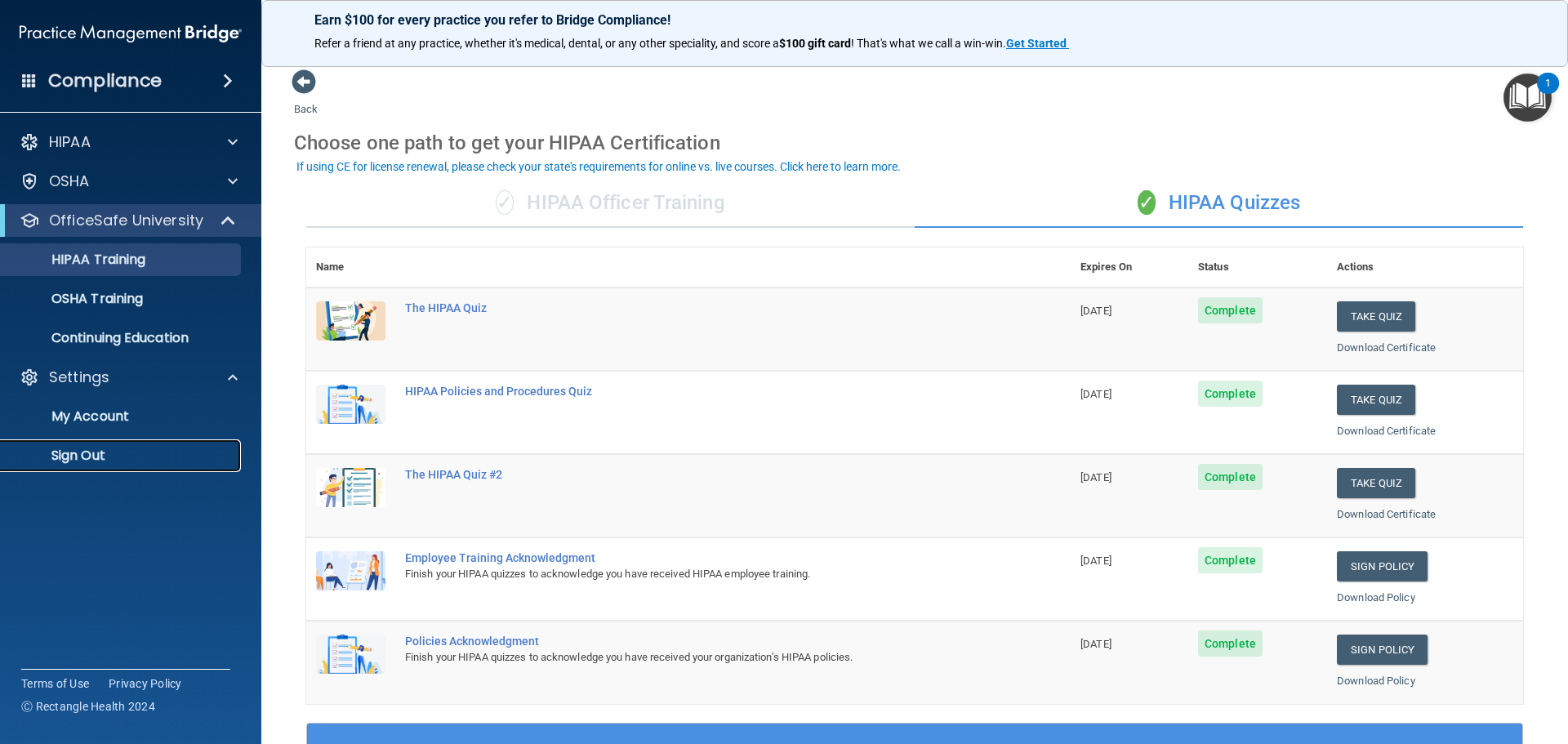
click at [123, 458] on p "Sign Out" at bounding box center [121, 455] width 223 height 16
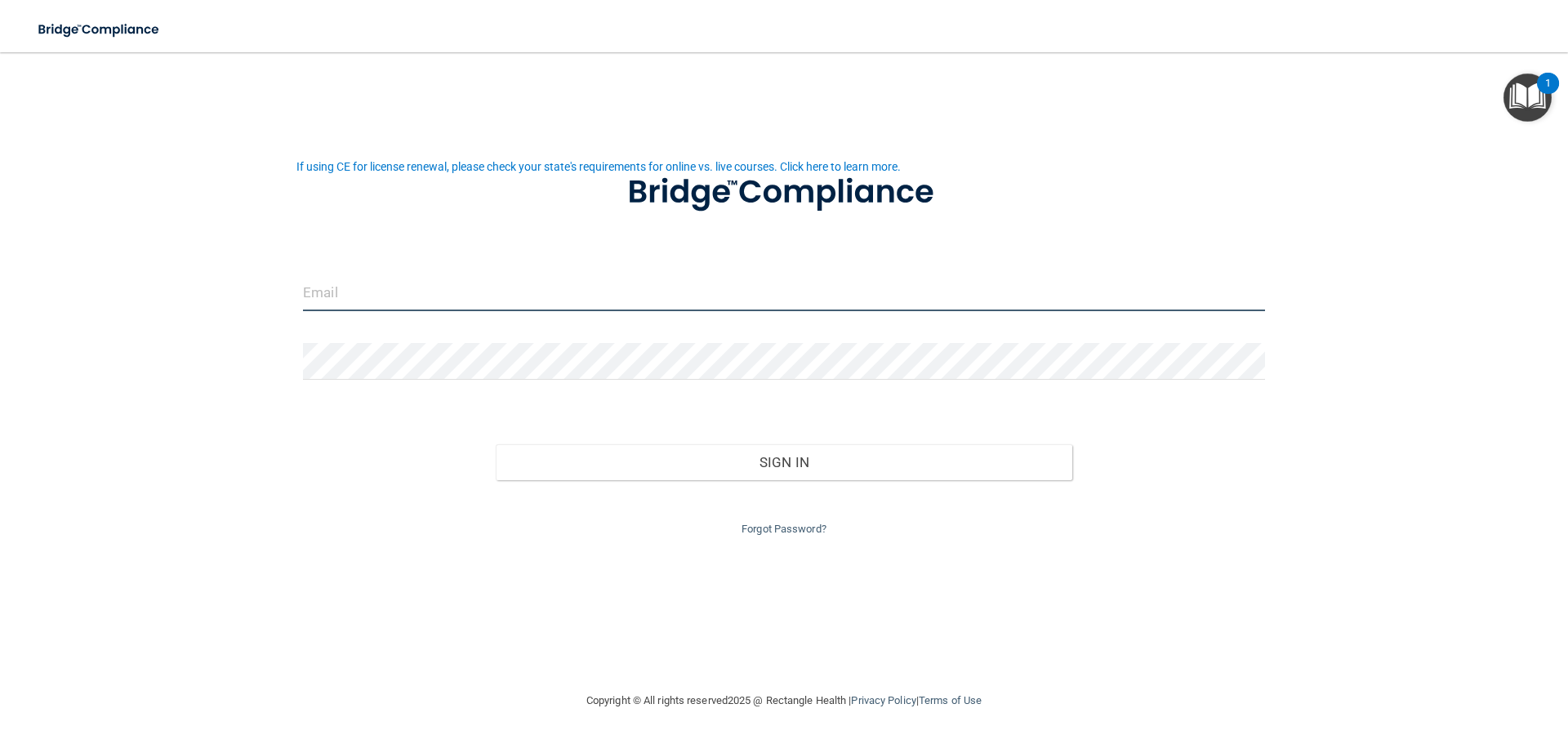
type input "[EMAIL_ADDRESS][DOMAIN_NAME]"
